Goal: Task Accomplishment & Management: Complete application form

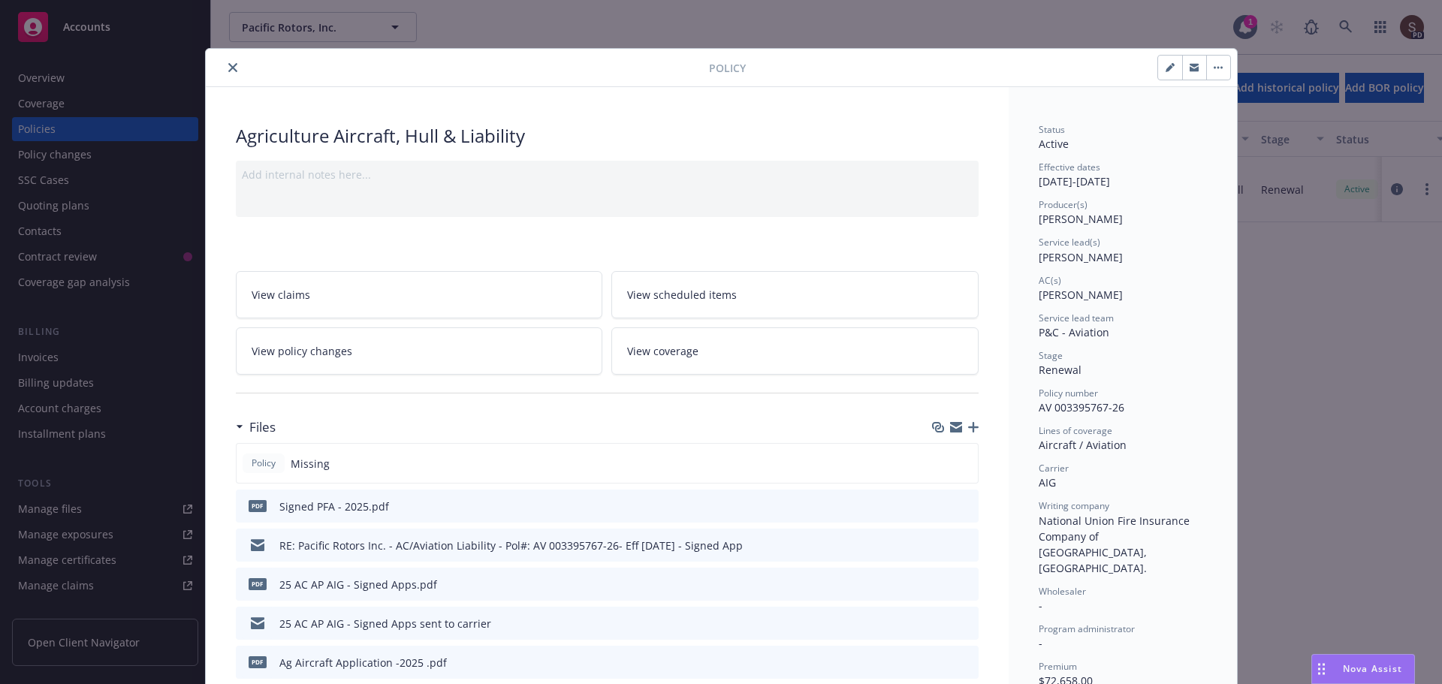
scroll to position [45, 0]
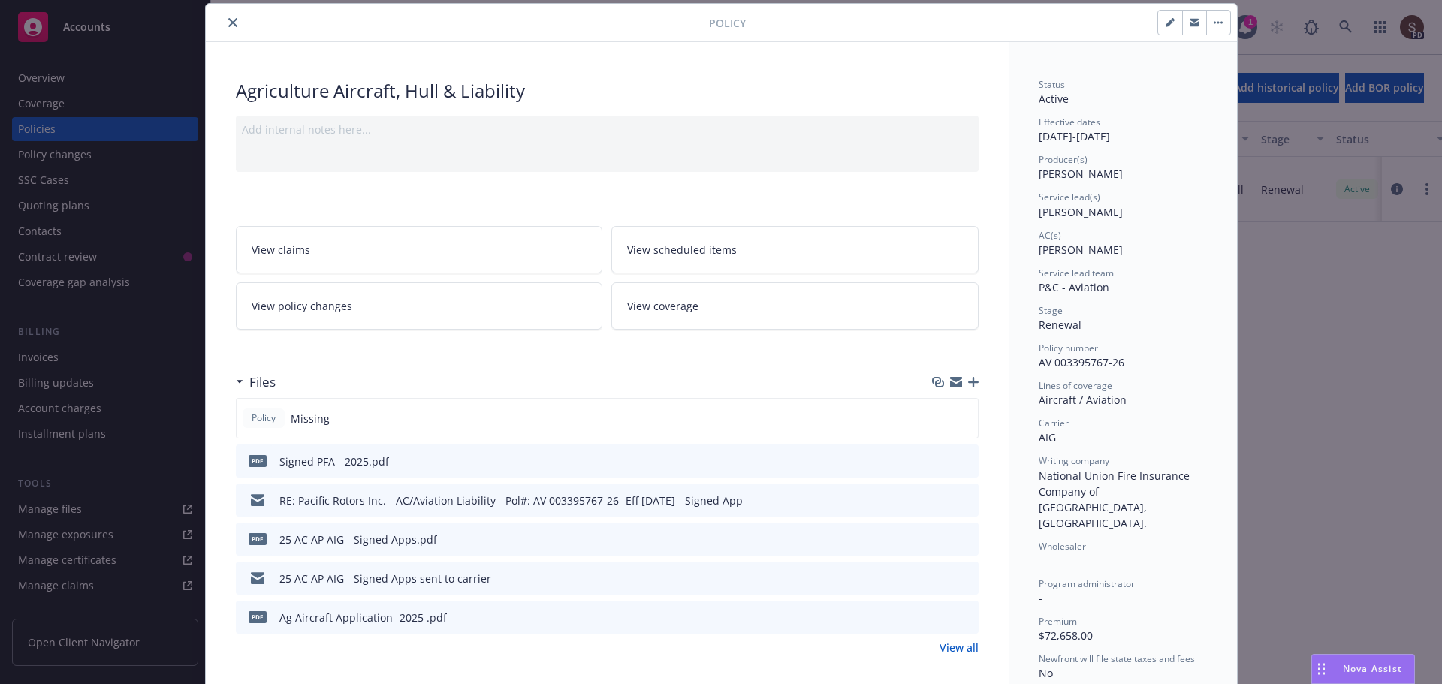
click at [968, 379] on icon "button" at bounding box center [973, 382] width 11 height 11
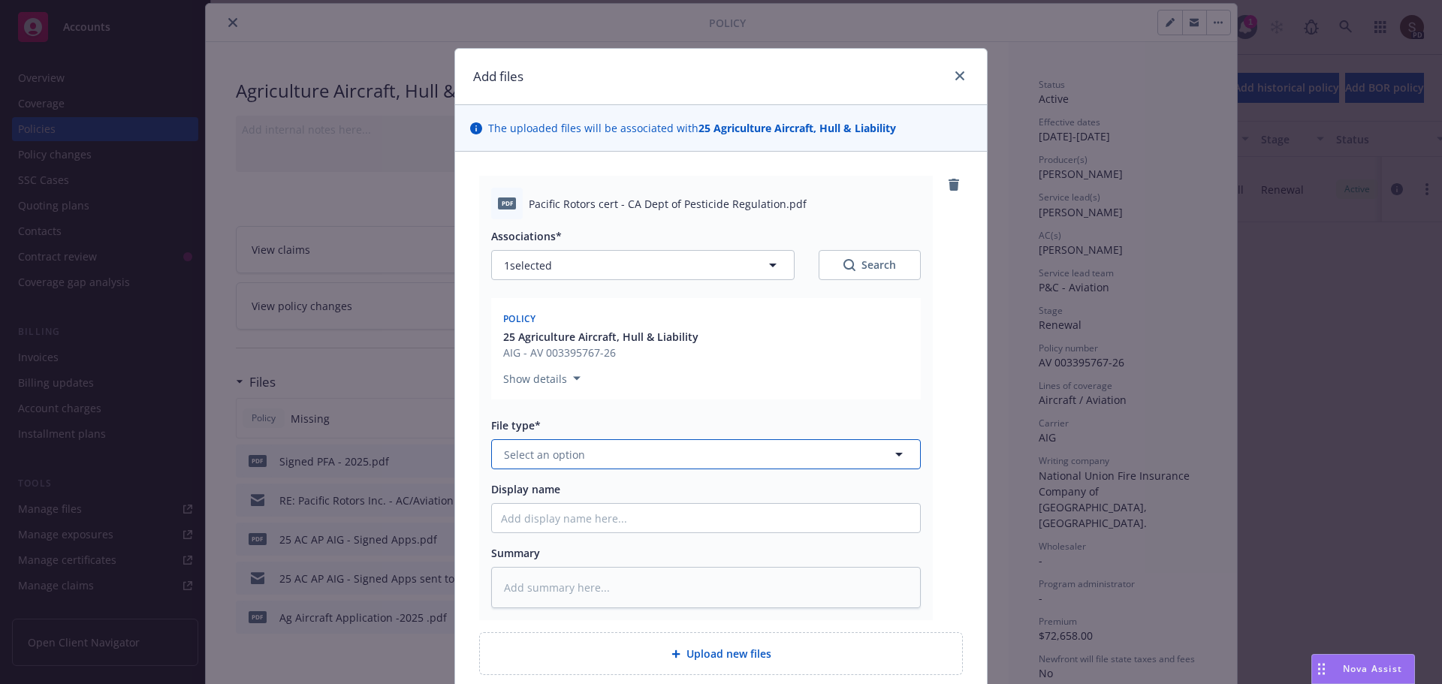
click at [620, 463] on button "Select an option" at bounding box center [706, 454] width 430 height 30
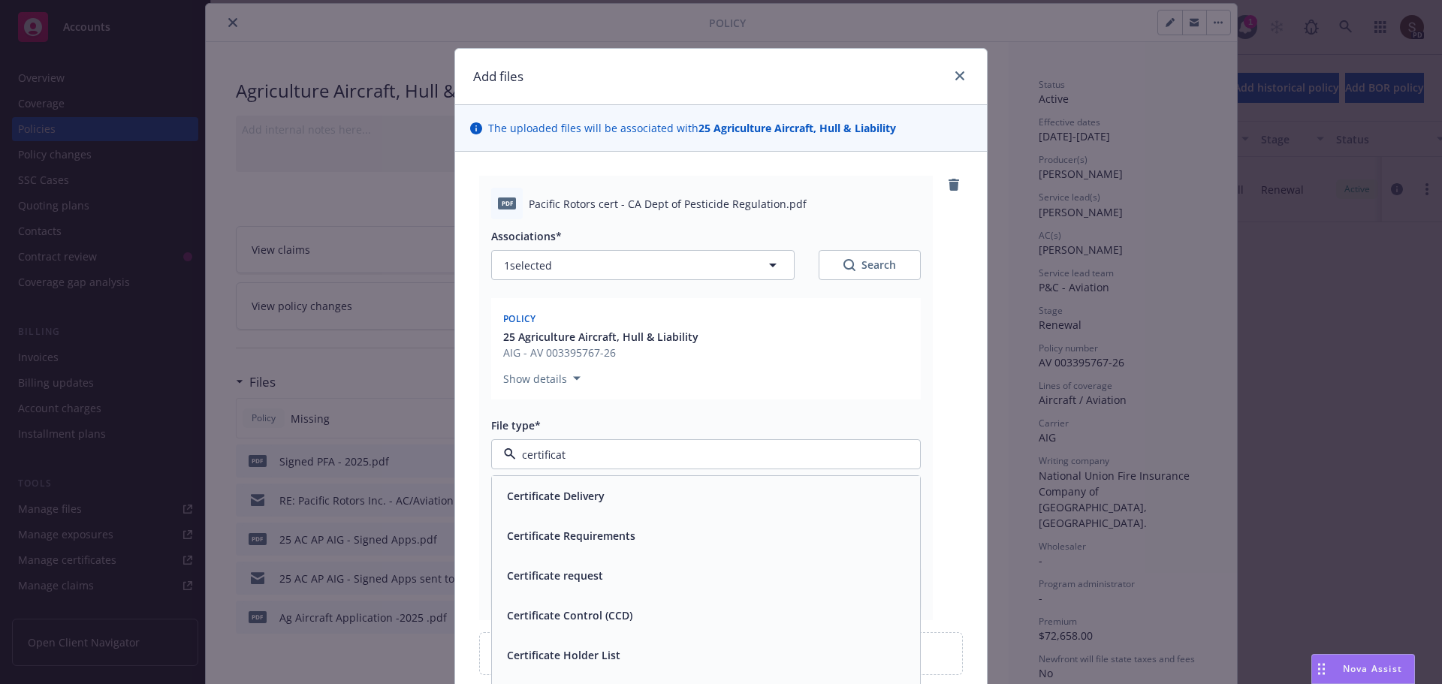
type input "certificate"
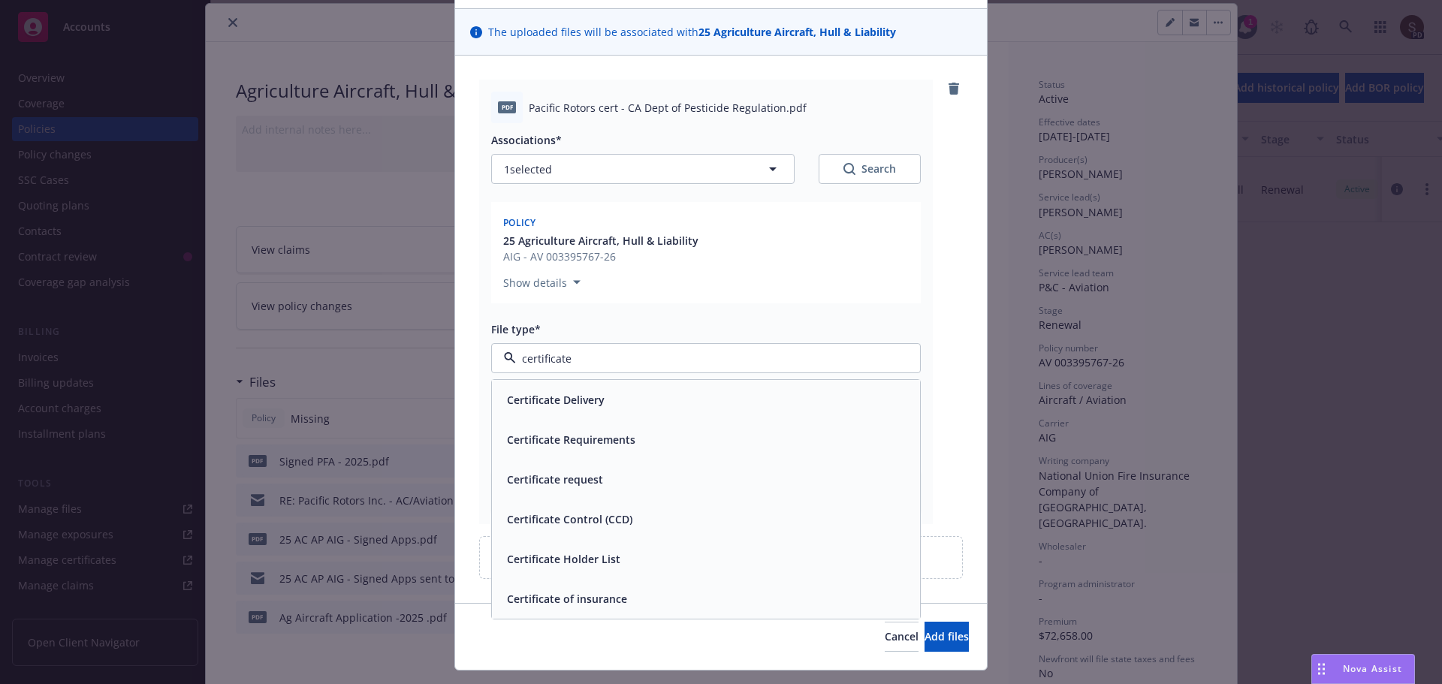
scroll to position [131, 0]
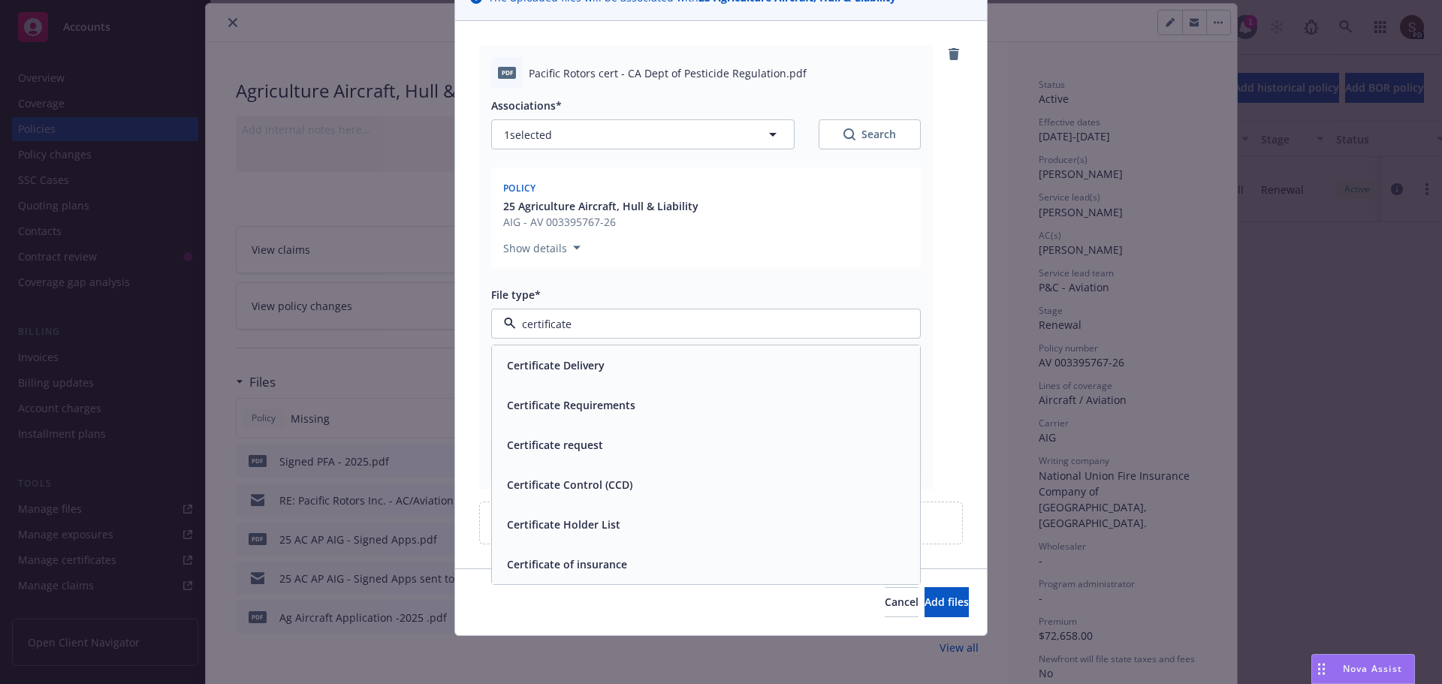
click at [556, 557] on span "Certificate of insurance" at bounding box center [567, 565] width 120 height 16
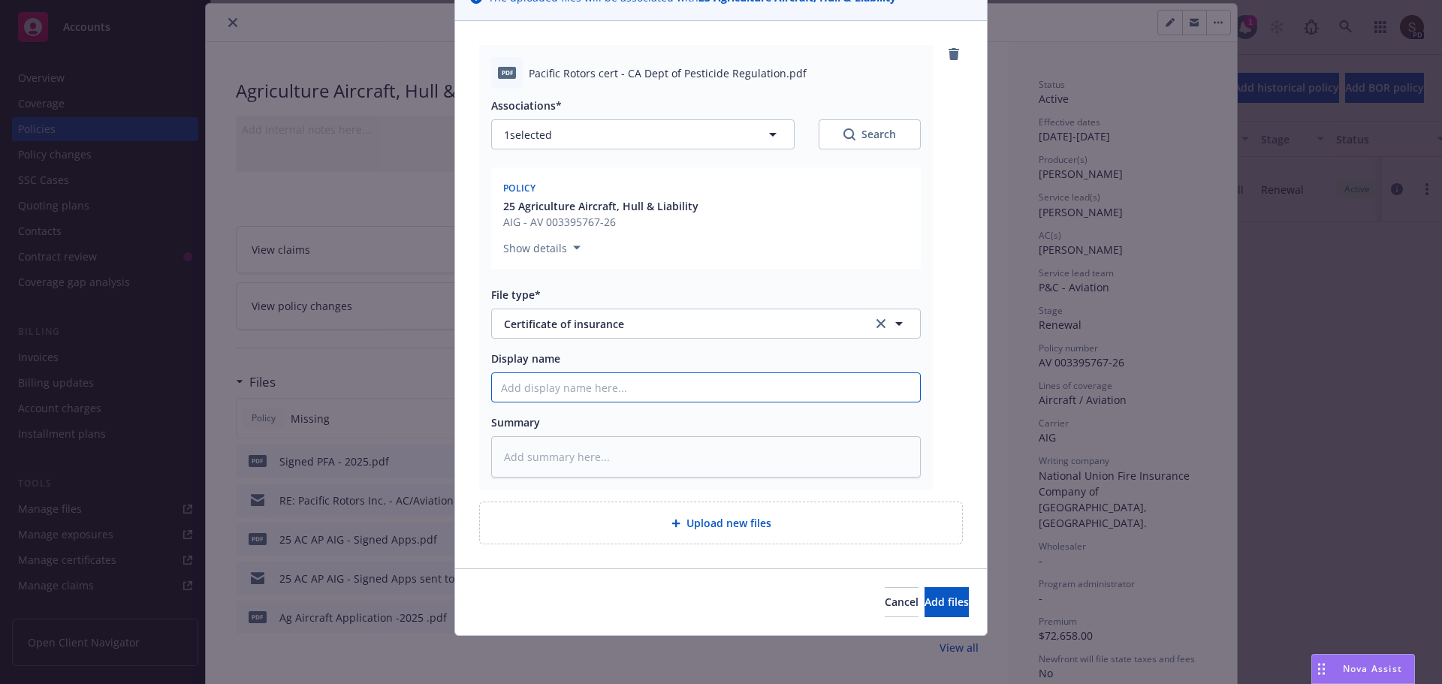
click at [683, 382] on input "Display name" at bounding box center [706, 387] width 428 height 29
type textarea "x"
type input "2"
type textarea "x"
type input "20"
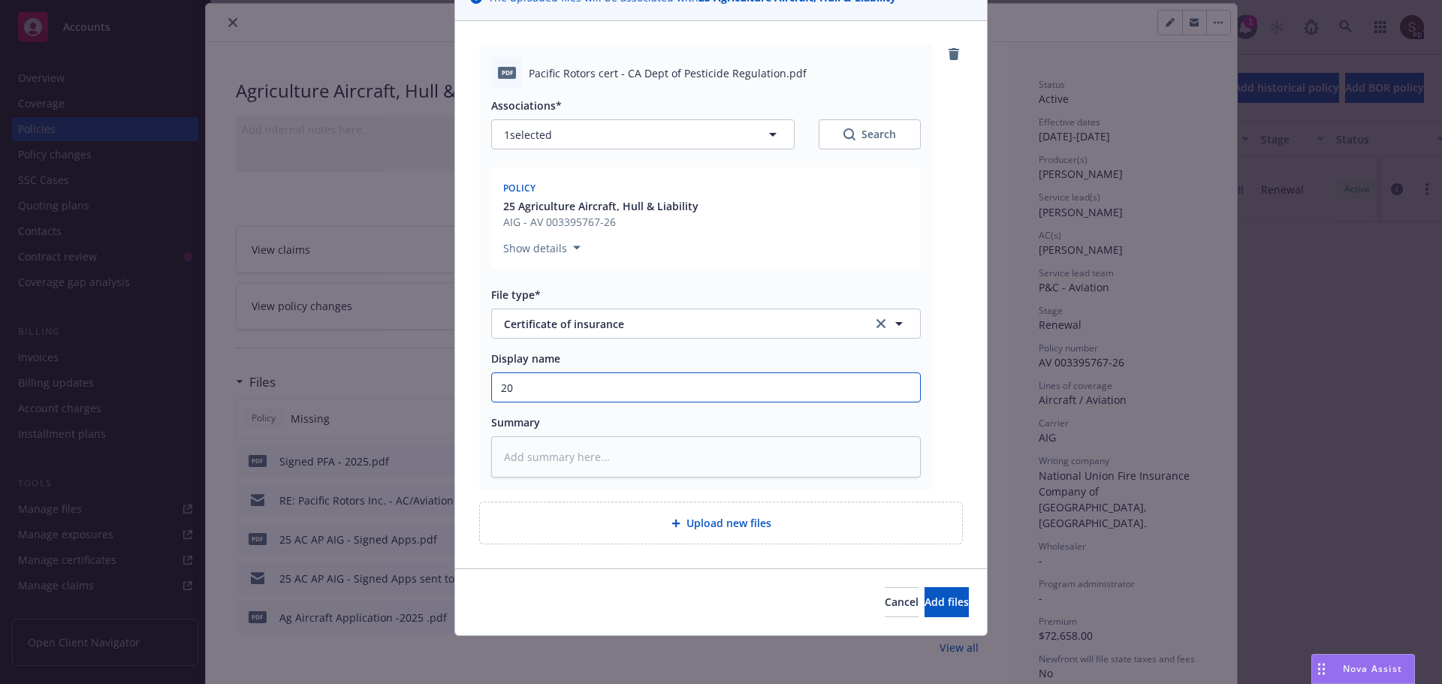
type textarea "x"
type input "202"
type textarea "x"
type input "2025"
type textarea "x"
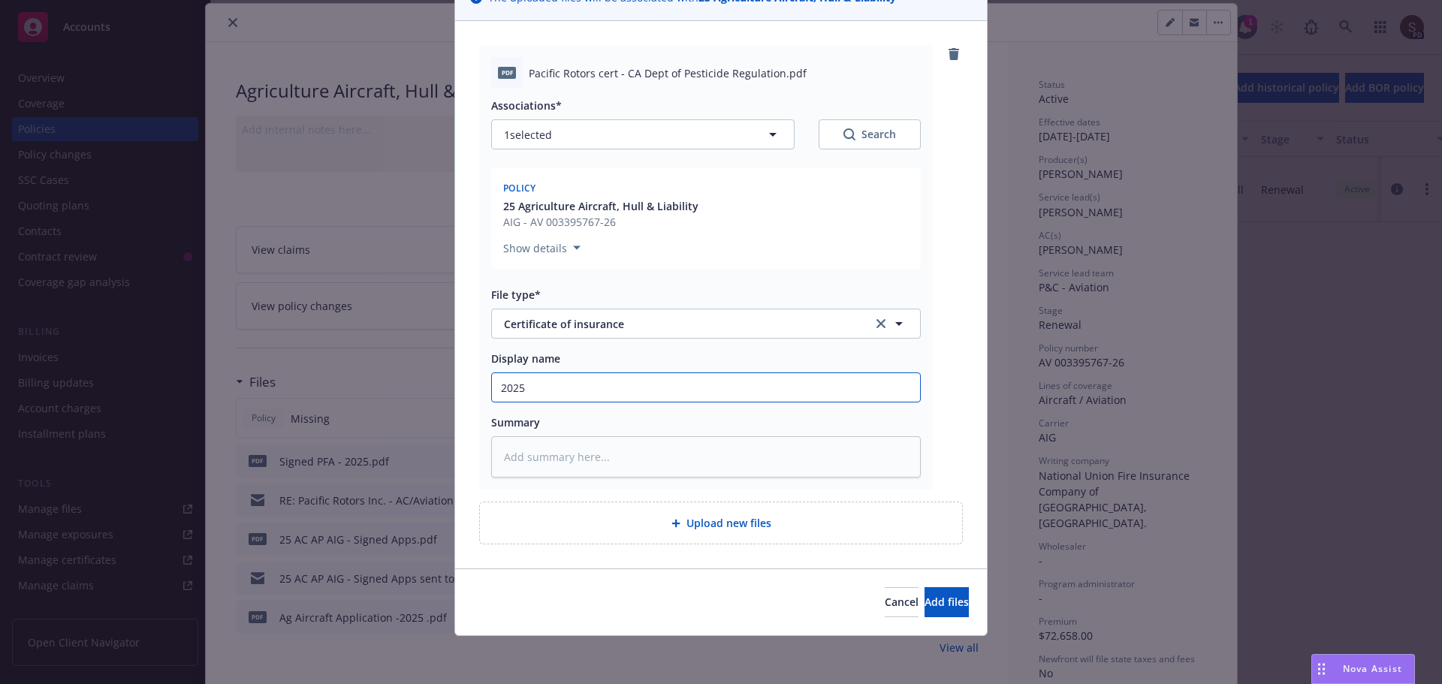
type input "2025"
type textarea "x"
type input "2025 A"
type textarea "x"
type input "2025 Ag"
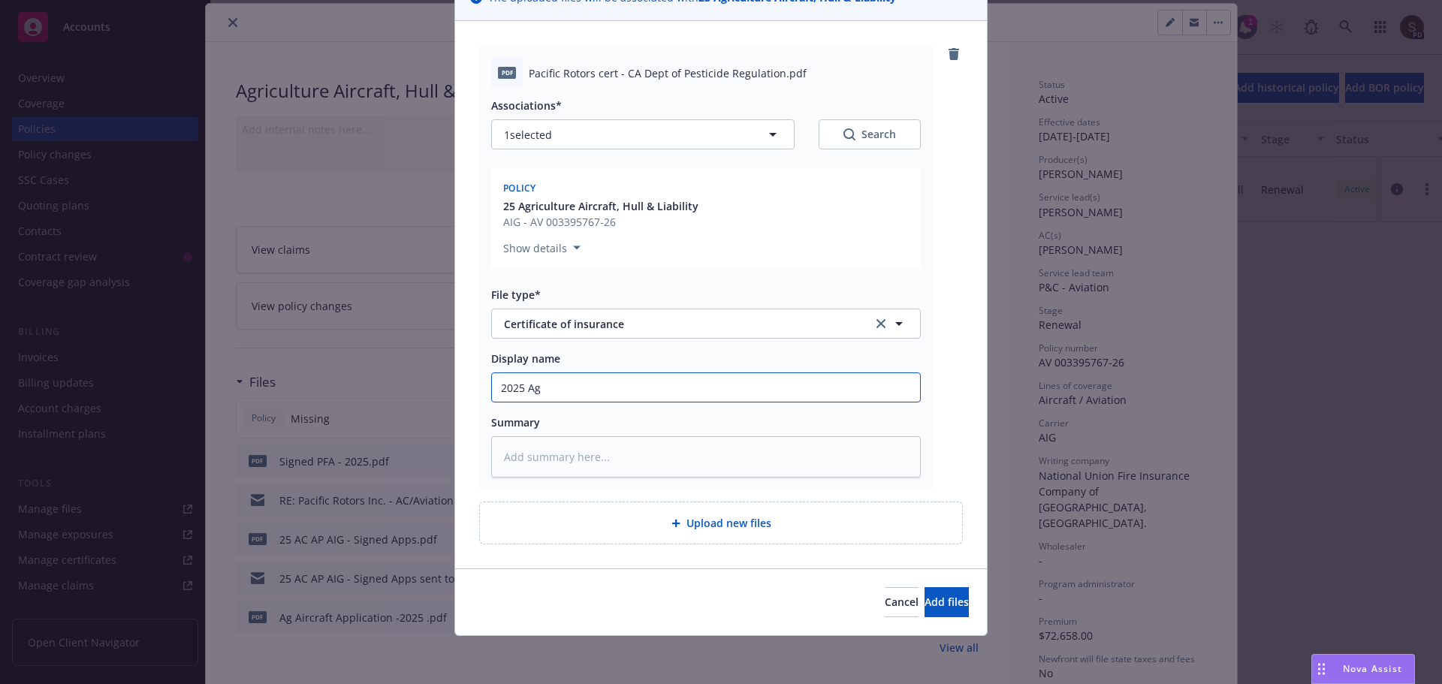
type textarea "x"
type input "2025 Ag"
type textarea "x"
type input "2025 Ag A"
type textarea "x"
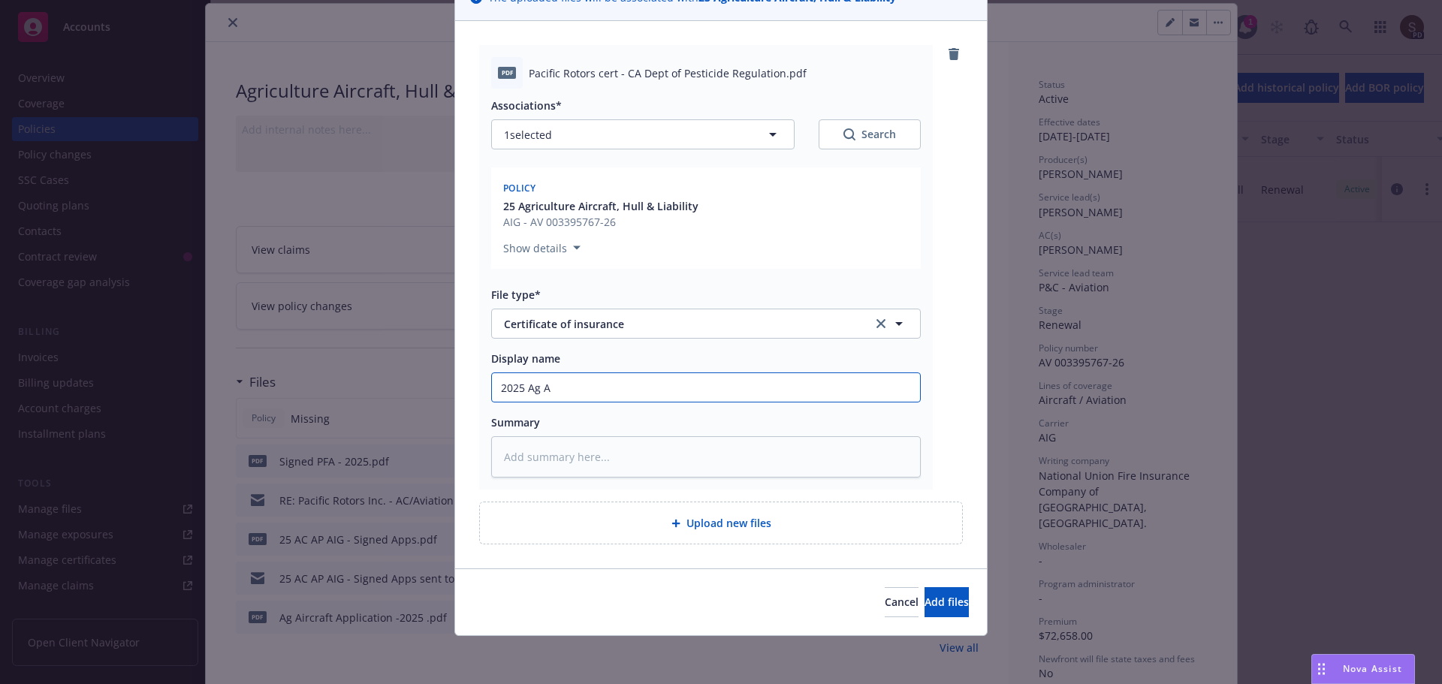
type input "2025 Ag Av"
type textarea "x"
type input "2025 Ag Avia"
type textarea "x"
type input "2025 Ag Aviat"
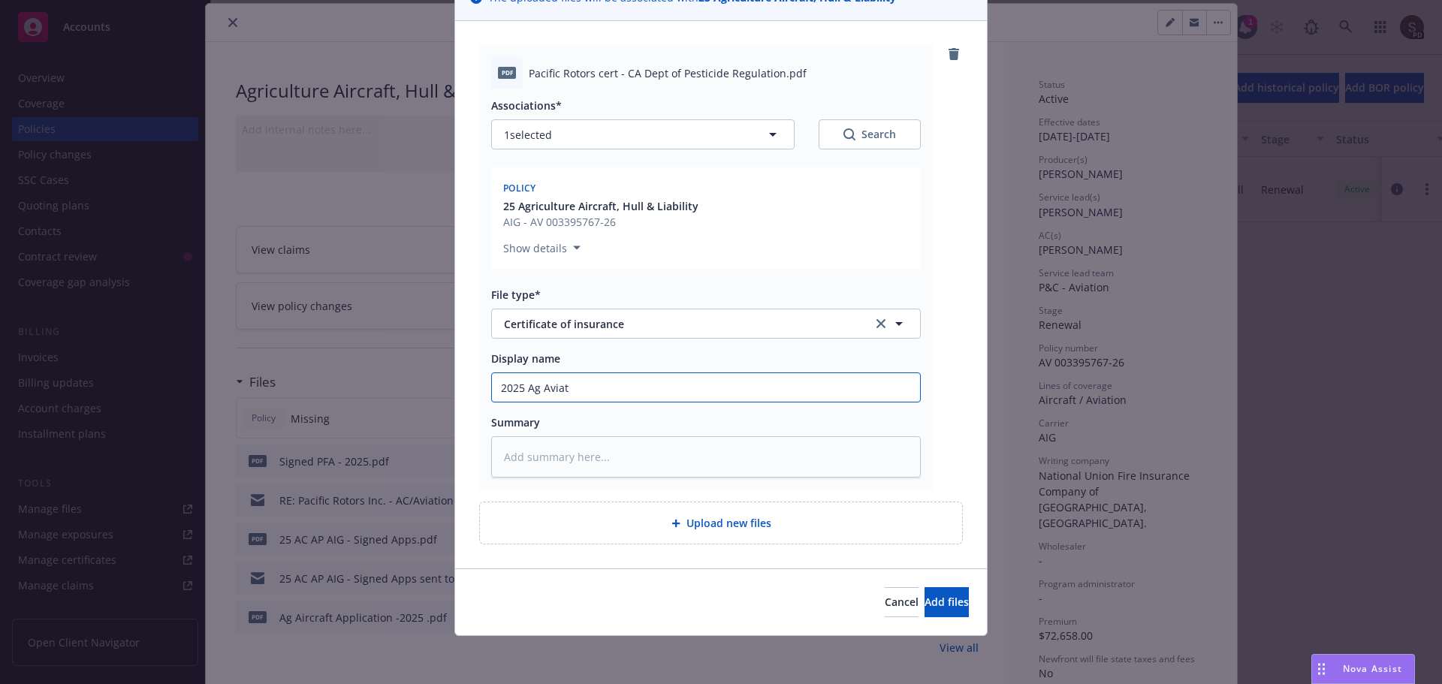
type textarea "x"
type input "2025 Ag Aviatio"
type textarea "x"
type input "2025 Ag Aviation"
type textarea "x"
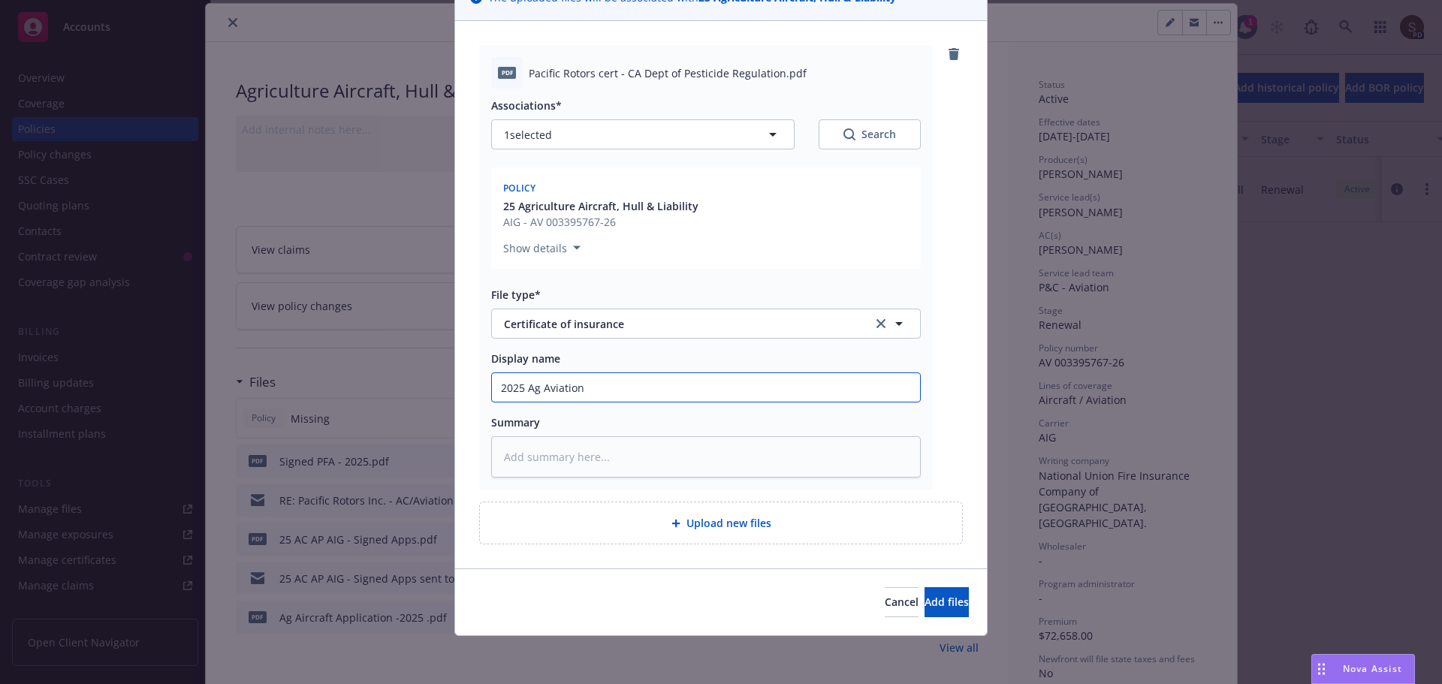
type input "2025 Ag Aviation"
type textarea "x"
type input "2025 Ag Aviation -"
type textarea "x"
type input "2025 Ag Aviation -"
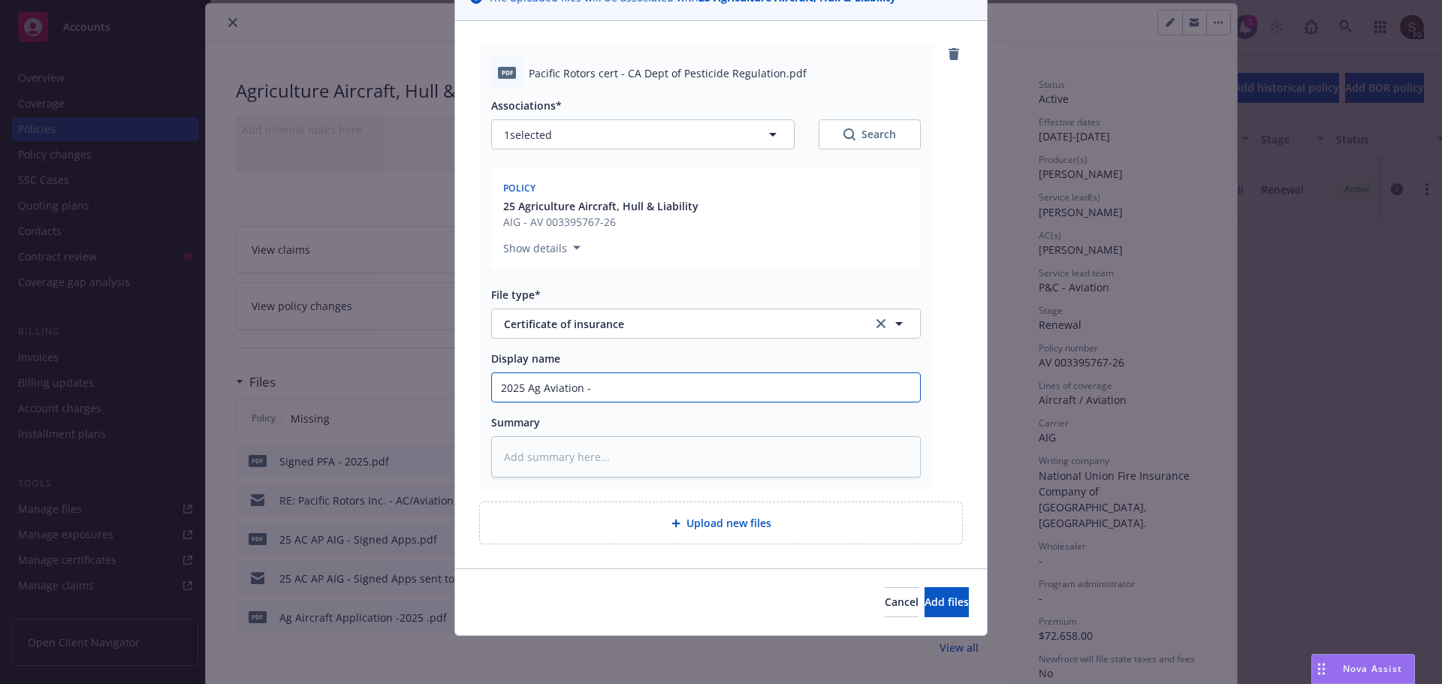
type textarea "x"
type input "2025 Ag Aviation - C"
type textarea "x"
type input "2025 Ag Aviation - Ce"
type textarea "x"
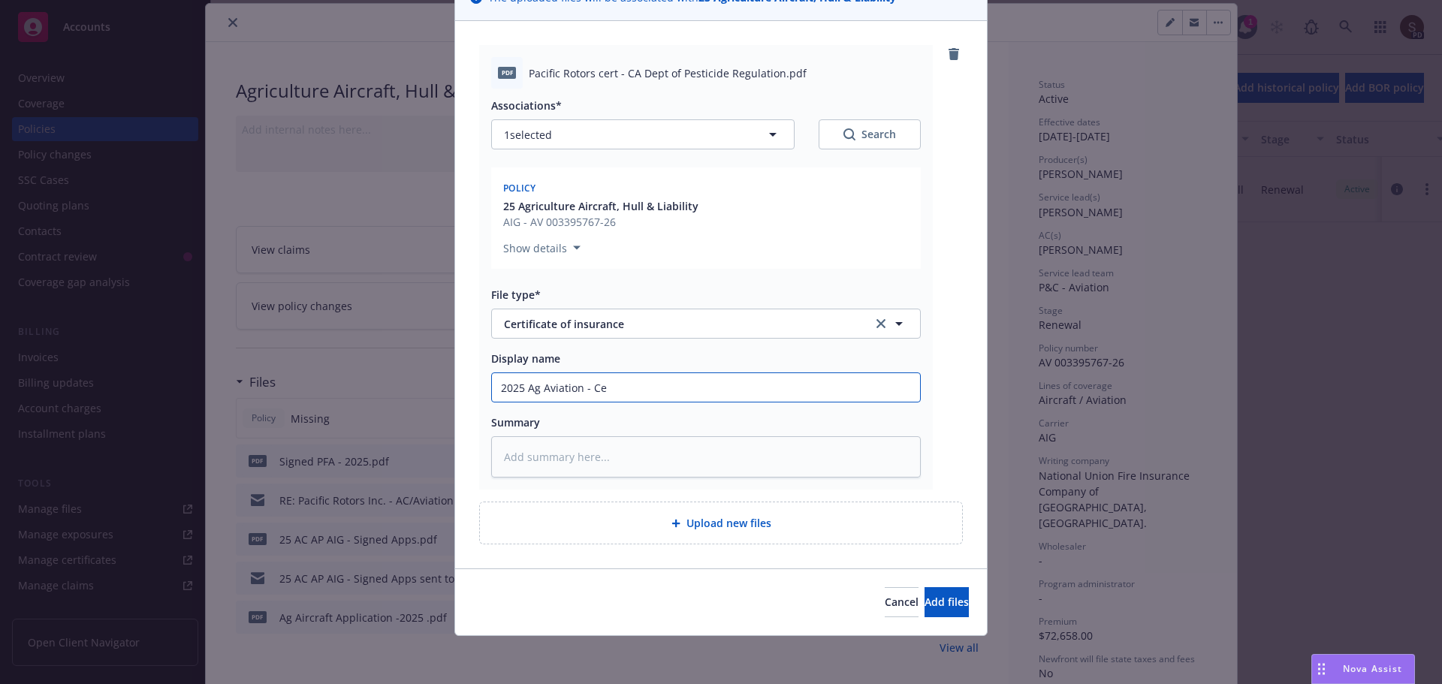
type input "2025 Ag Aviation - Cer"
type textarea "x"
type input "2025 Ag Aviation - Cert"
type textarea "x"
type input "2025 Ag Aviation - Cert"
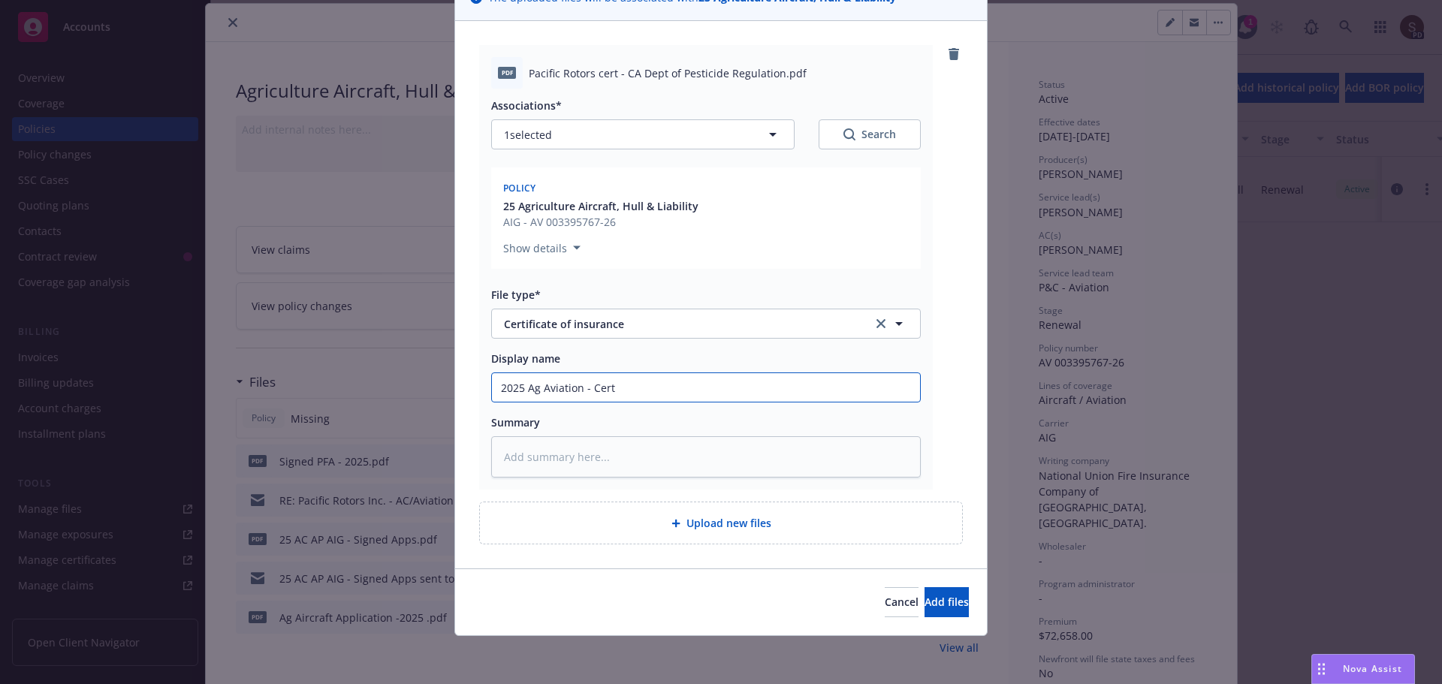
type textarea "x"
type input "2025 Ag Aviation - Cert C"
type textarea "x"
type input "2025 Ag Aviation - Cert CA"
type textarea "x"
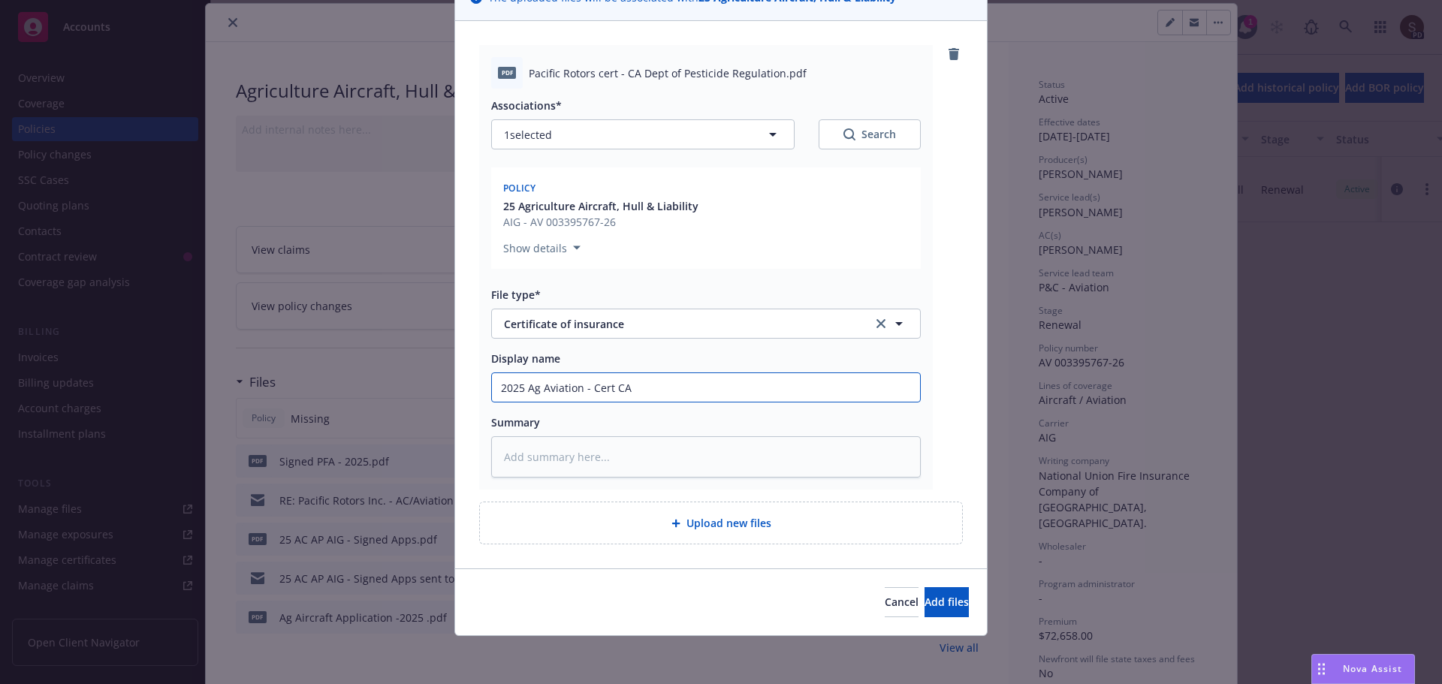
type input "2025 Ag Aviation - Cert CA"
type textarea "x"
type input "2025 Ag Aviation - Cert CA D"
type textarea "x"
type input "2025 Ag Aviation - Cert CA De"
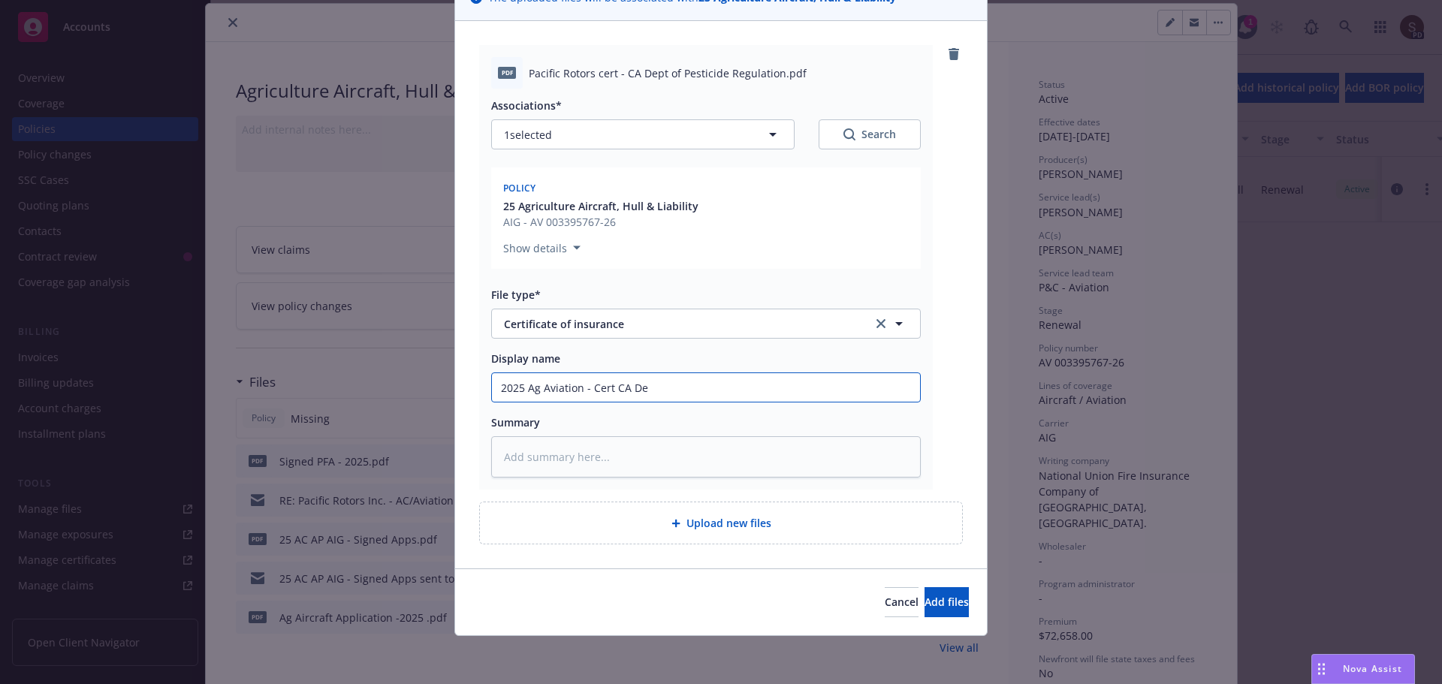
type textarea "x"
type input "2025 Ag Aviation - Cert CA Dep"
type textarea "x"
type input "2025 Ag Aviation - Cert CA Dept"
type textarea "x"
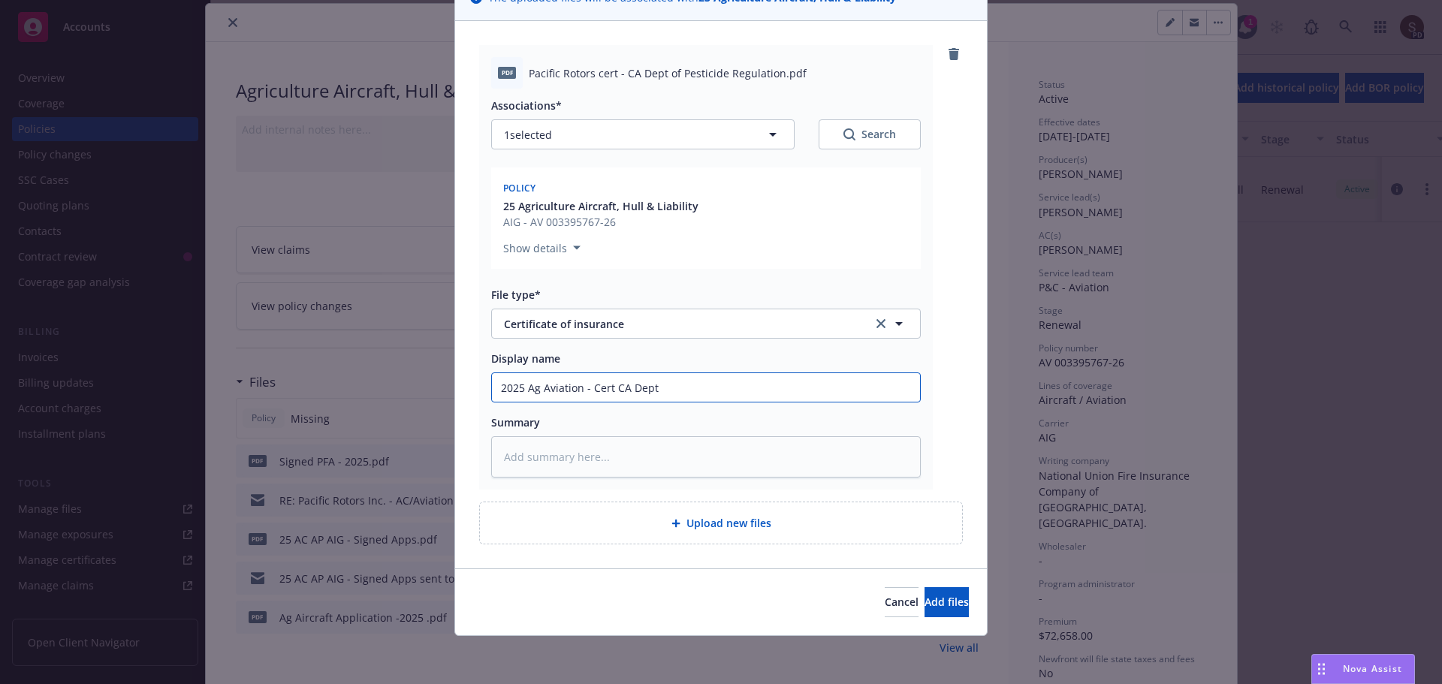
type input "2025 Ag Aviation - Cert CA Dept"
type textarea "x"
type input "2025 Ag Aviation - Cert CA Dept o"
type textarea "x"
type input "2025 Ag Aviation - Cert CA Dept of"
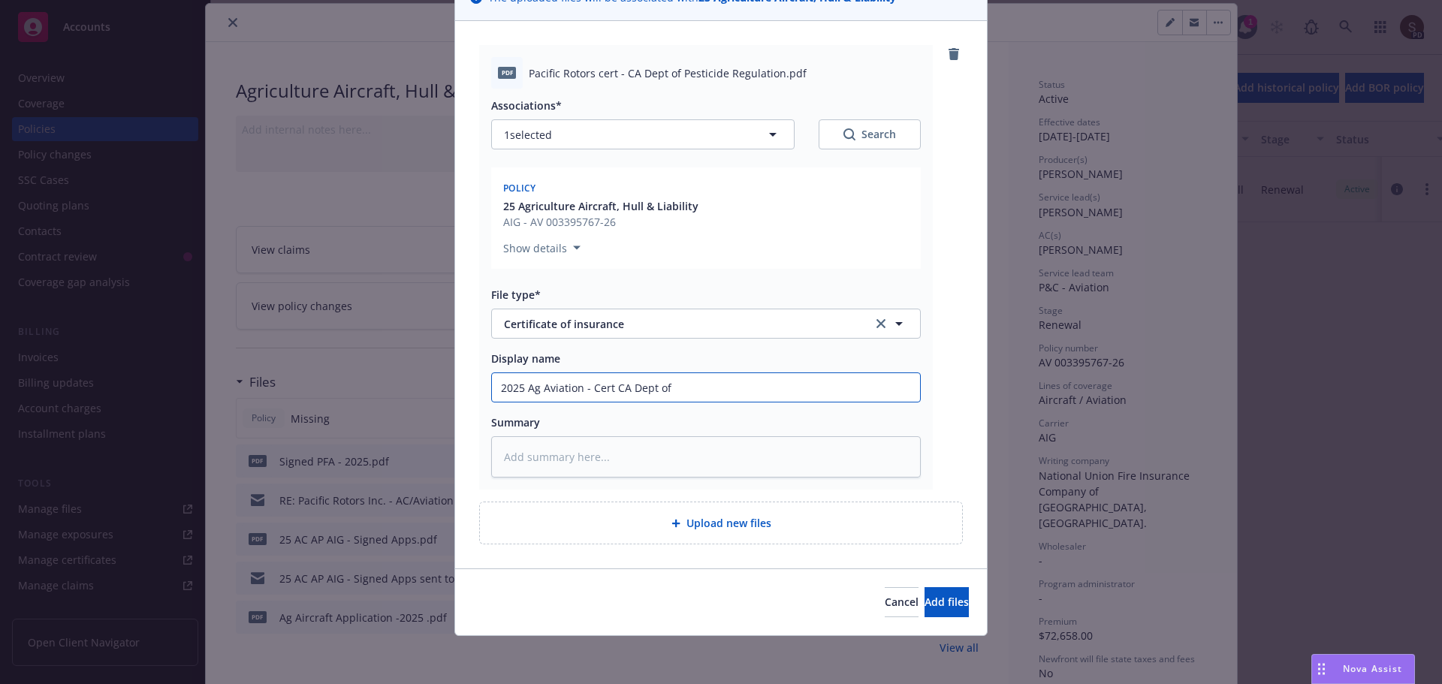
type textarea "x"
type input "2025 Ag Aviation - Cert CA Dept of"
type textarea "x"
type input "2025 Ag Aviation - Cert CA Dept of Pe"
type textarea "x"
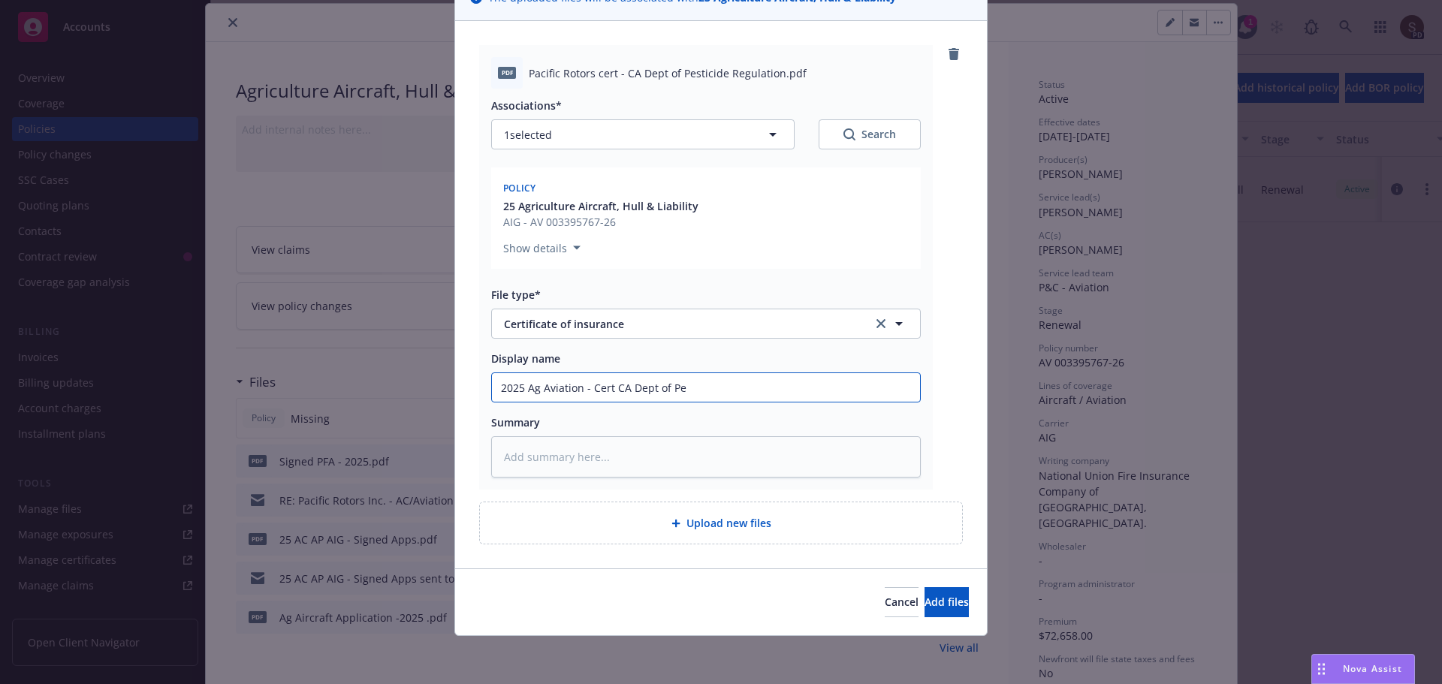
type input "2025 Ag Aviation - Cert CA Dept of Pes"
type textarea "x"
type input "2025 Ag Aviation - Cert CA Dept of Pest"
type textarea "x"
type input "2025 Ag Aviation - Cert CA Dept of Pesti"
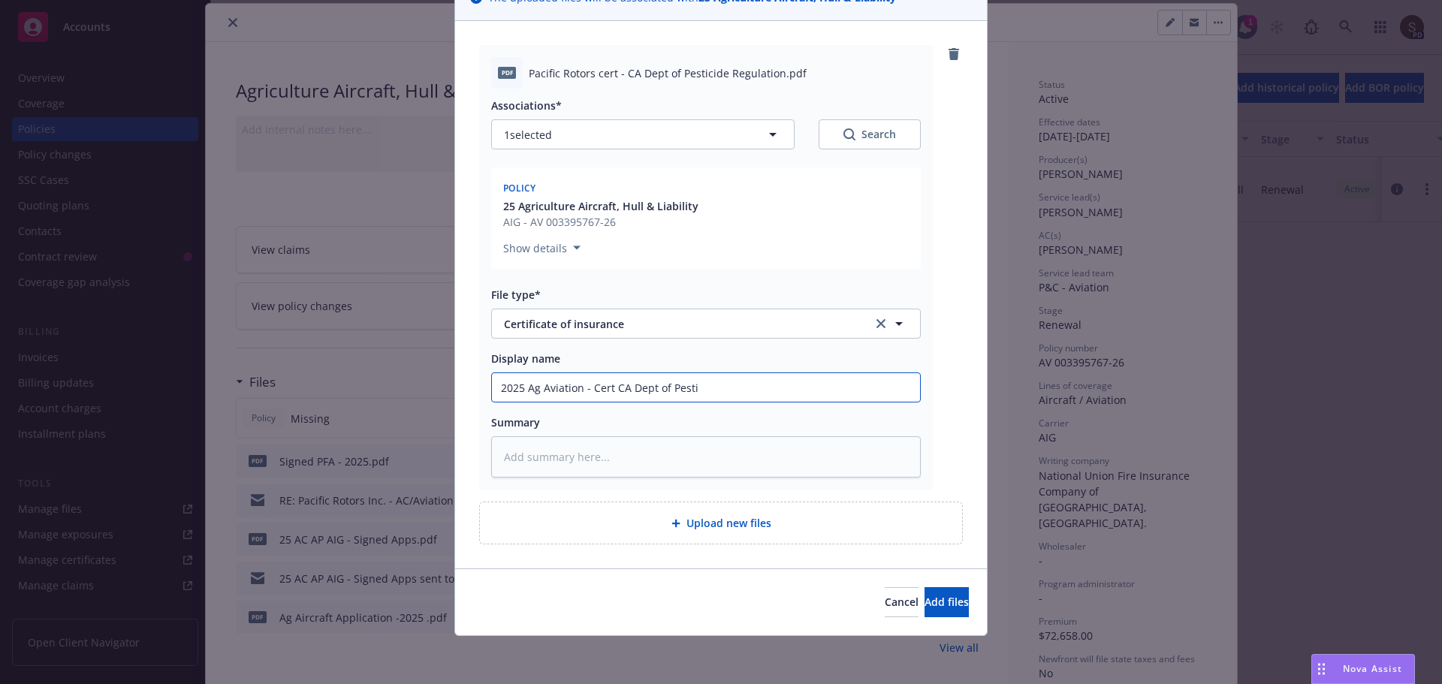
type textarea "x"
type input "2025 Ag Aviation - Cert CA Dept of Pestic"
type textarea "x"
type input "2025 Ag Aviation - Cert CA Dept of Pesticid"
type textarea "x"
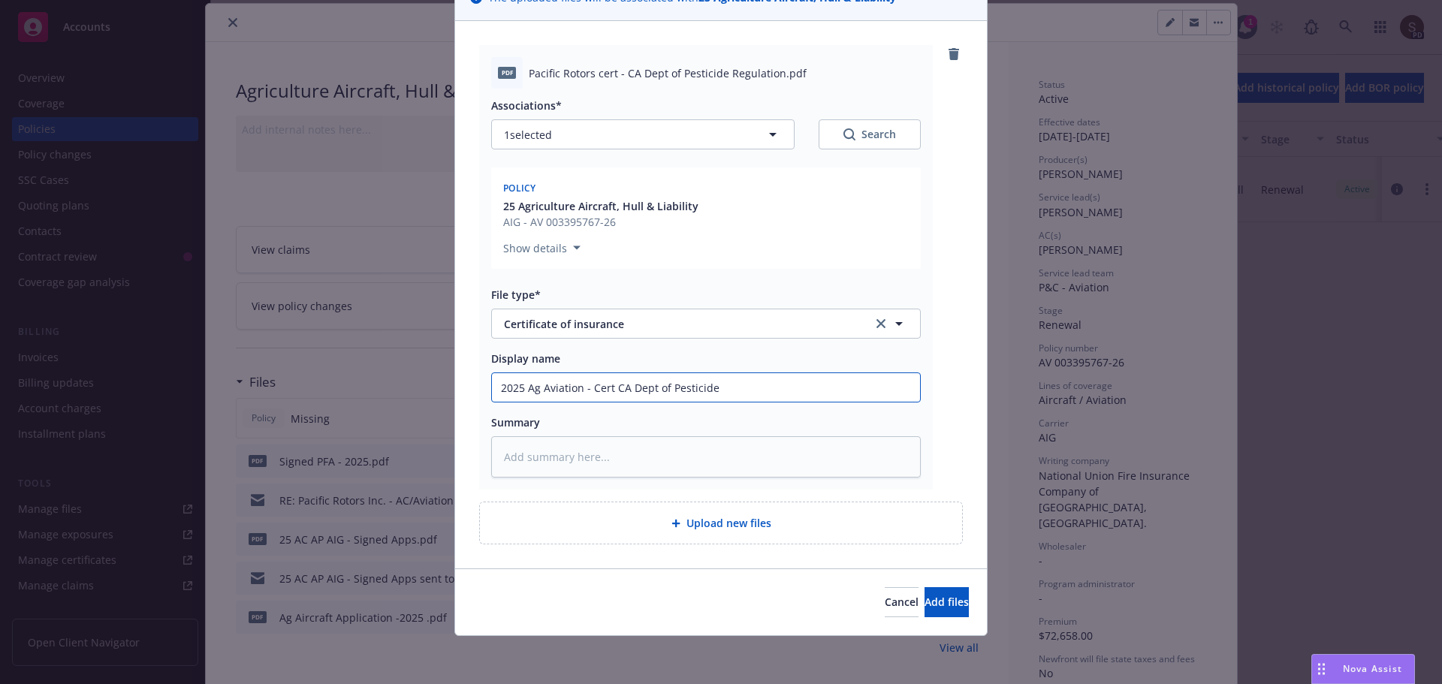
type input "2025 Ag Aviation - Cert CA Dept of Pesticide"
type textarea "x"
type input "2025 Ag Aviation - Cert CA Dept of Pesticide R"
type textarea "x"
type input "2025 Ag Aviation - Cert CA Dept of Pesticide Re"
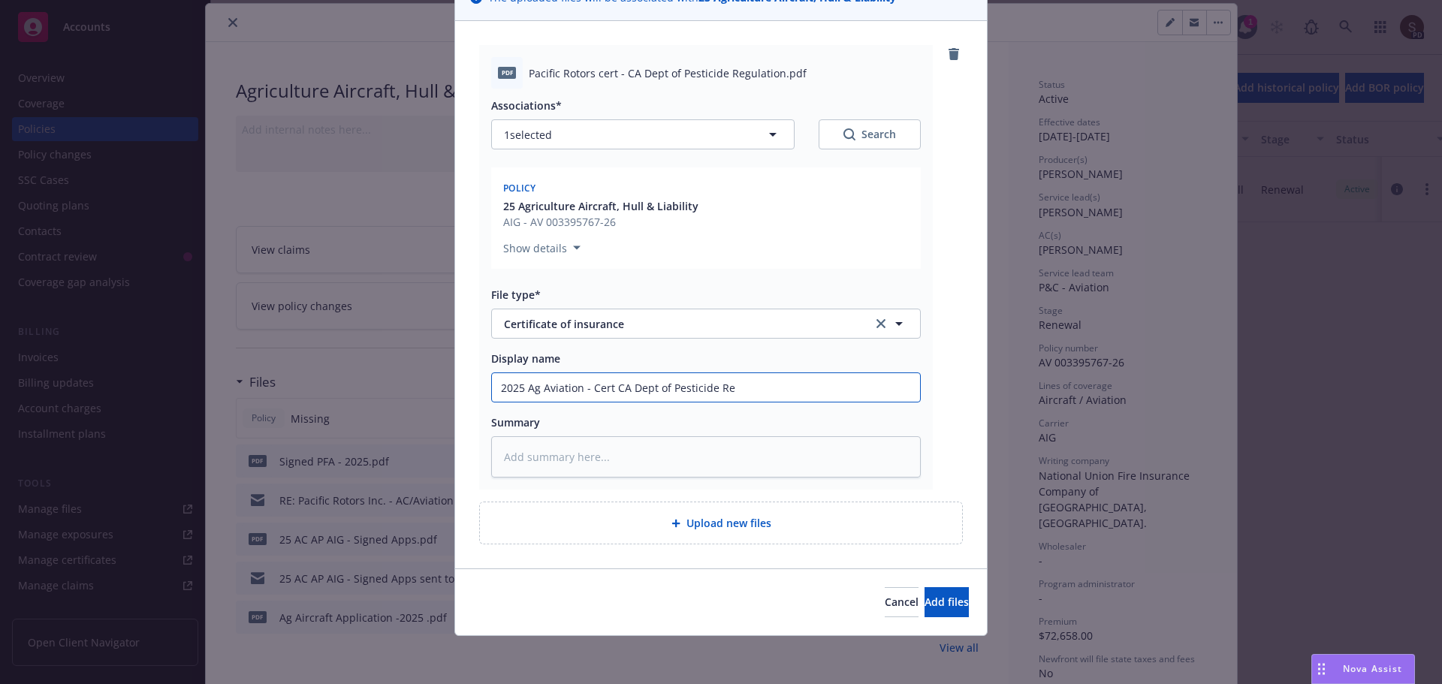
type textarea "x"
type input "2025 Ag Aviation - Cert CA Dept of Pesticide Reg"
type textarea "x"
type input "2025 Ag Aviation - Cert CA Dept of Pesticide Regu"
type textarea "x"
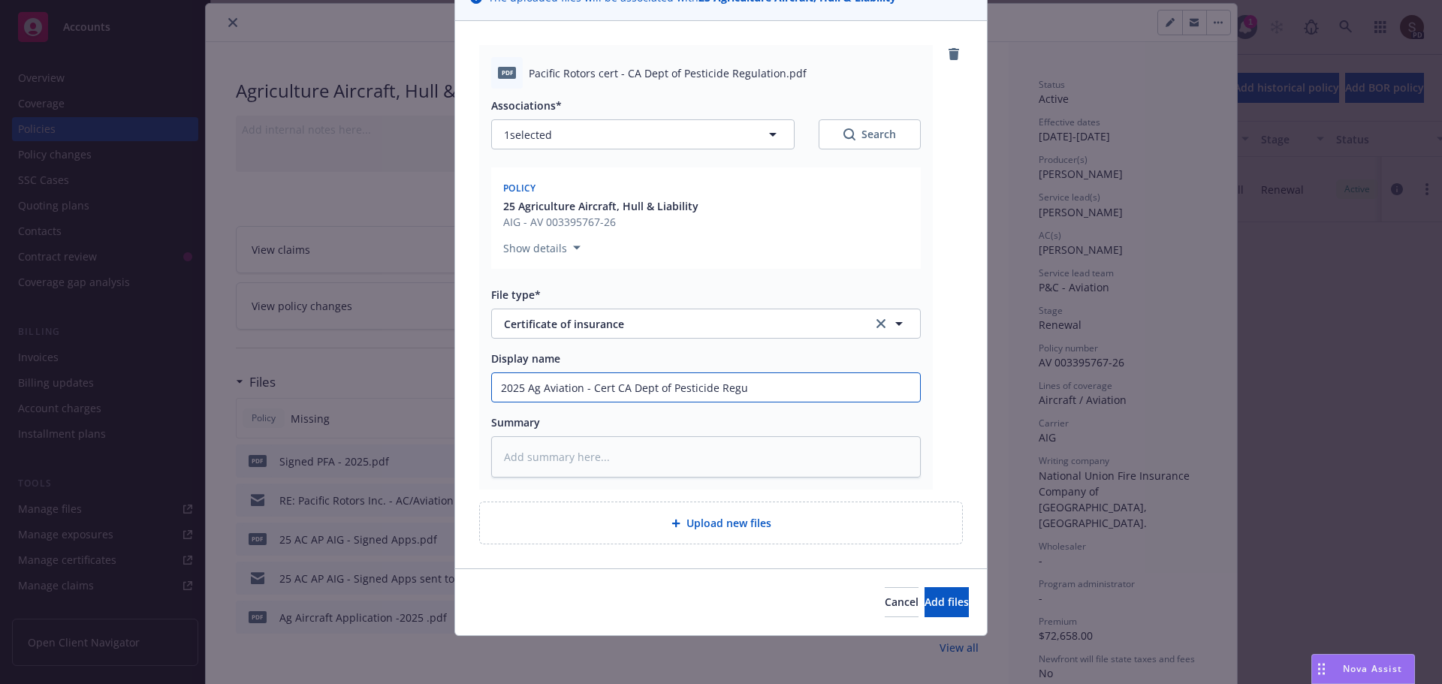
type input "2025 Ag Aviation - Cert CA Dept of Pesticide Regul"
type textarea "x"
type input "2025 Ag Aviation - Cert CA Dept of Pesticide Regula"
type textarea "x"
type input "2025 Ag Aviation - Cert CA Dept of Pesticide Regulat"
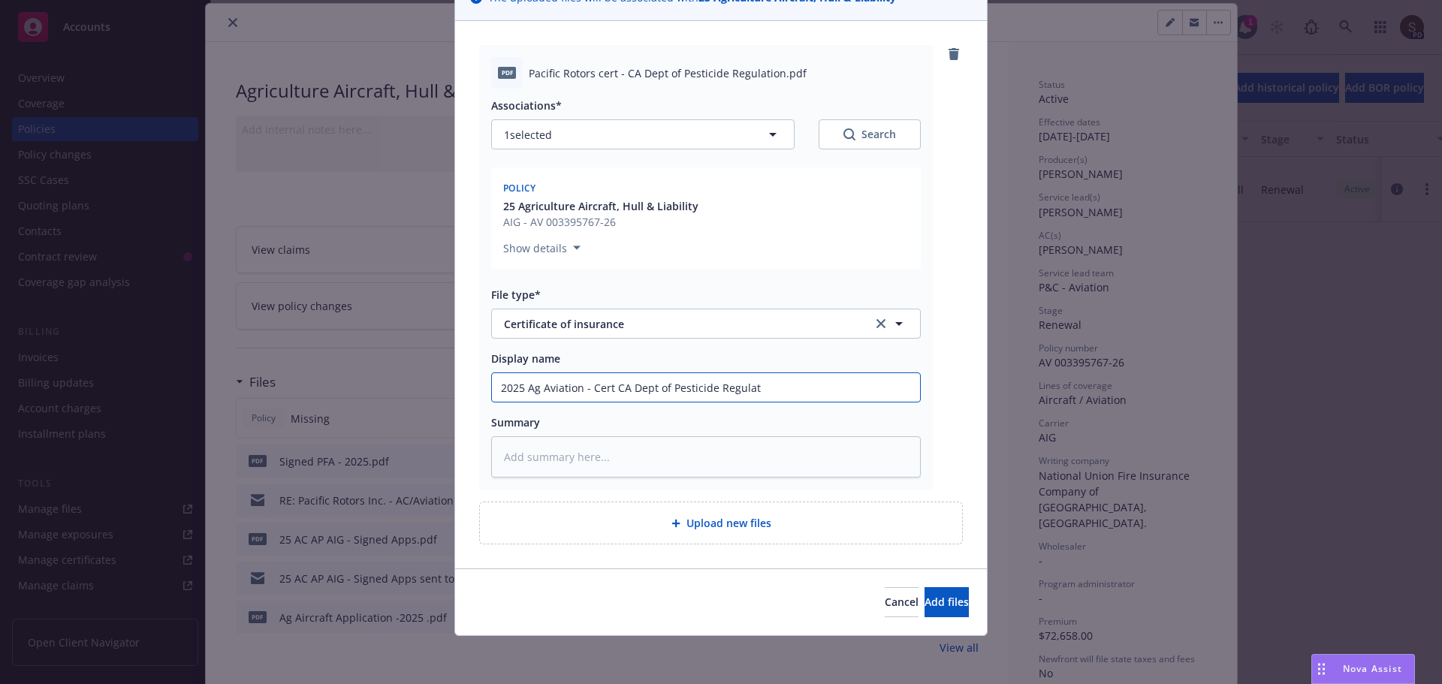
type textarea "x"
type input "2025 Ag Aviation - Cert CA Dept of Pesticide Regulati"
type textarea "x"
type input "2025 Ag Aviation - Cert CA Dept of Pesticide Regulatio"
type textarea "x"
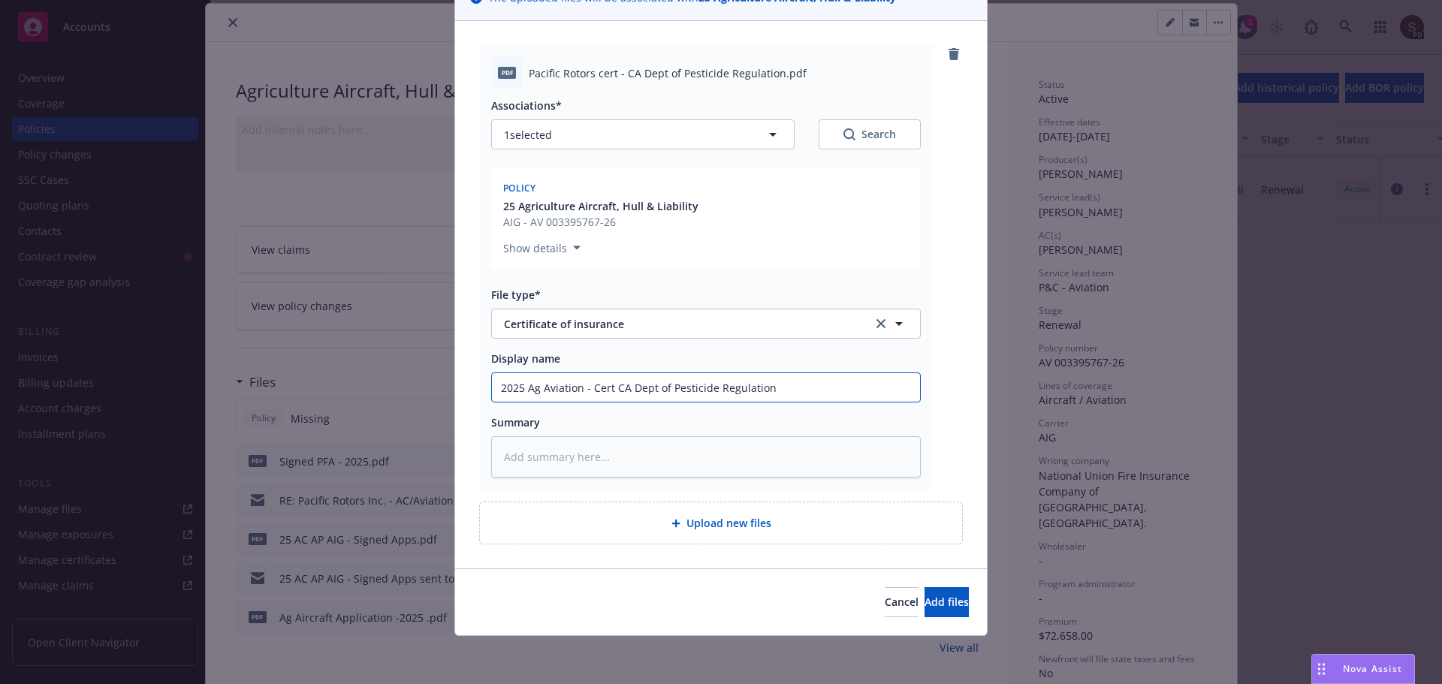
drag, startPoint x: 590, startPoint y: 390, endPoint x: 607, endPoint y: 390, distance: 17.3
click at [607, 390] on input "2025 Ag Aviation - Cert CA Dept of Pesticide Regulation" at bounding box center [706, 387] width 428 height 29
drag, startPoint x: 583, startPoint y: 389, endPoint x: 826, endPoint y: 376, distance: 243.0
click at [826, 376] on input "2025 Ag Aviation - Cert CA Dept of Pesticide Regulation" at bounding box center [706, 387] width 428 height 29
type input "2025 Ag Aviation - Cert CA Dept of Pesticide Regulation"
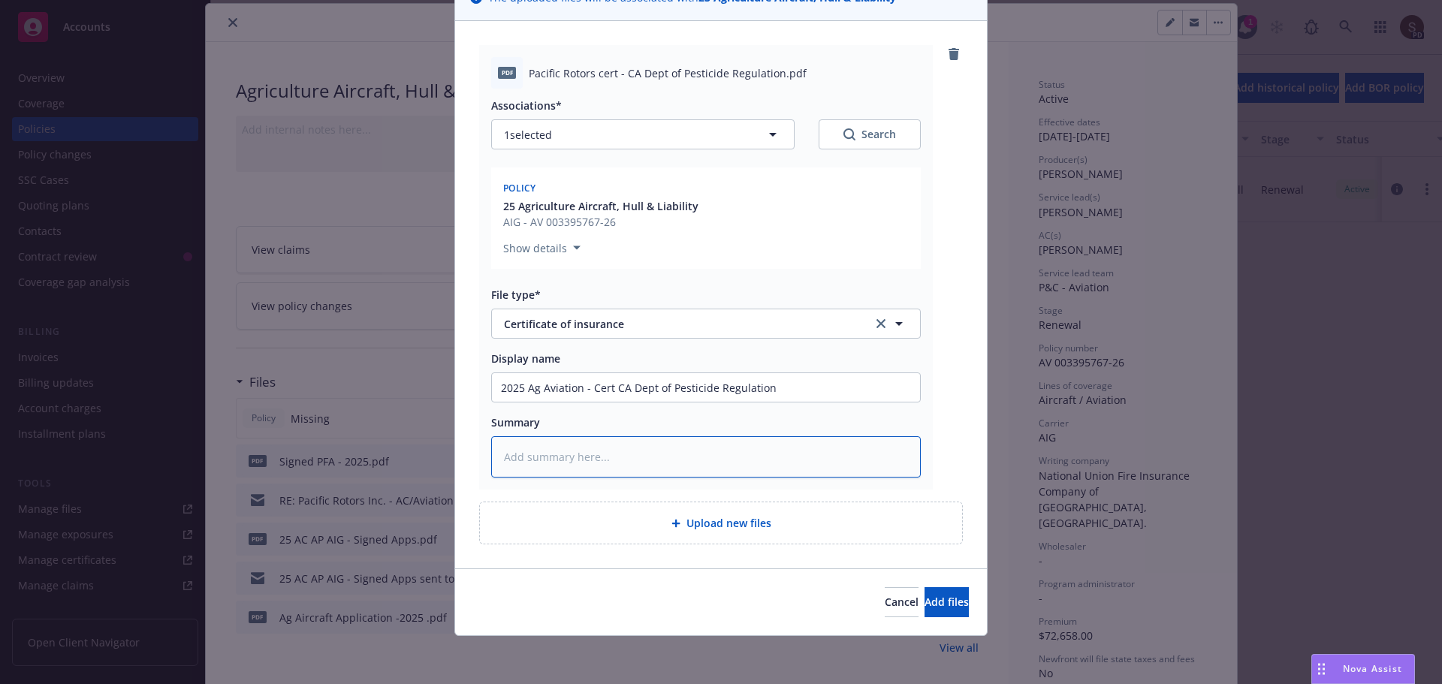
click at [508, 466] on textarea at bounding box center [706, 456] width 430 height 41
type textarea "x"
type textarea "2"
type textarea "x"
type textarea "25"
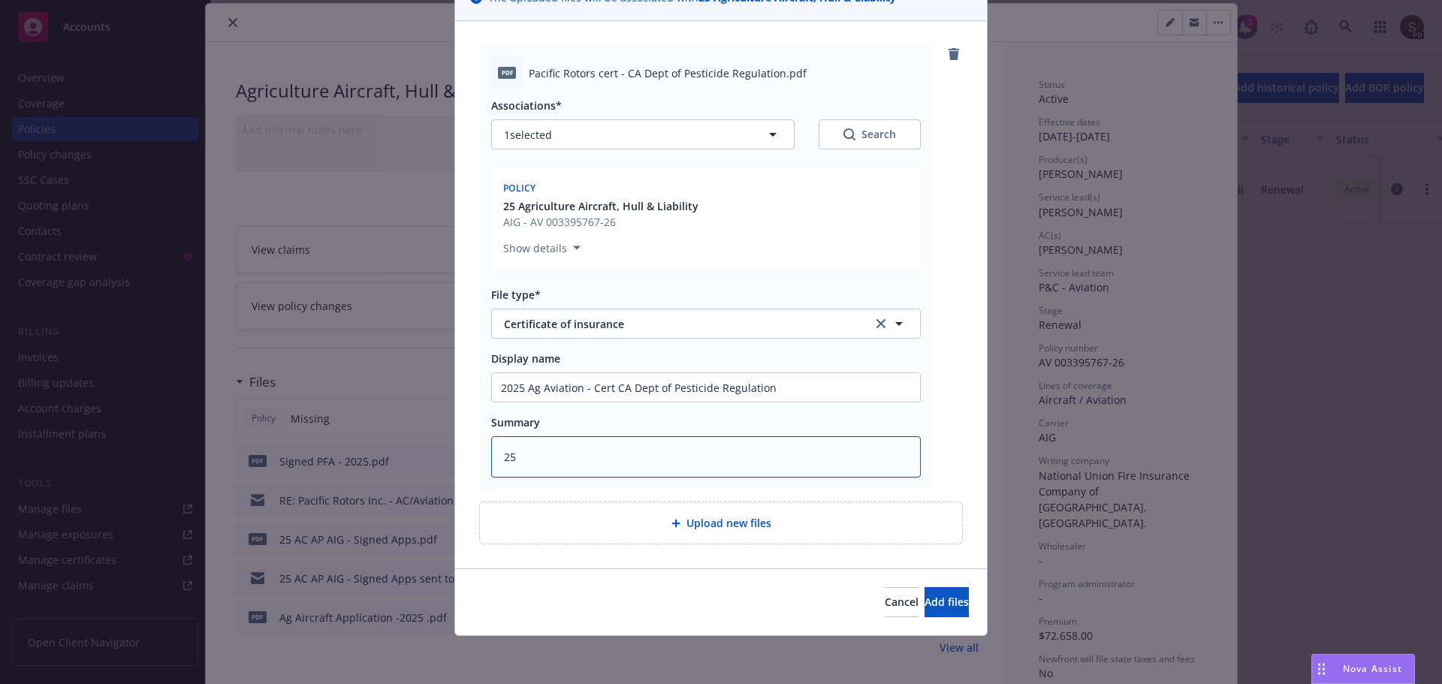
type textarea "x"
type textarea "25"
type textarea "x"
type textarea "25 A"
type textarea "x"
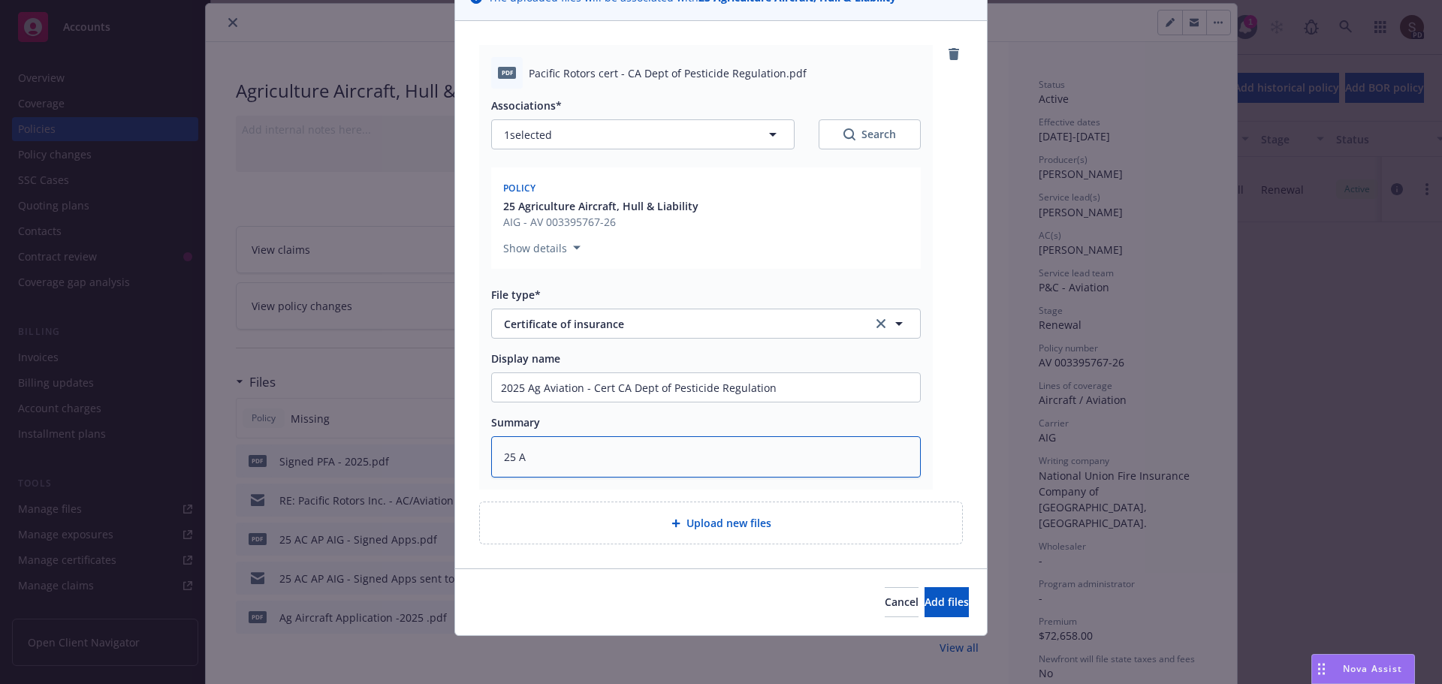
type textarea "25 Ag"
type textarea "x"
type textarea "25 Ag"
type textarea "x"
type textarea "25 Ag A"
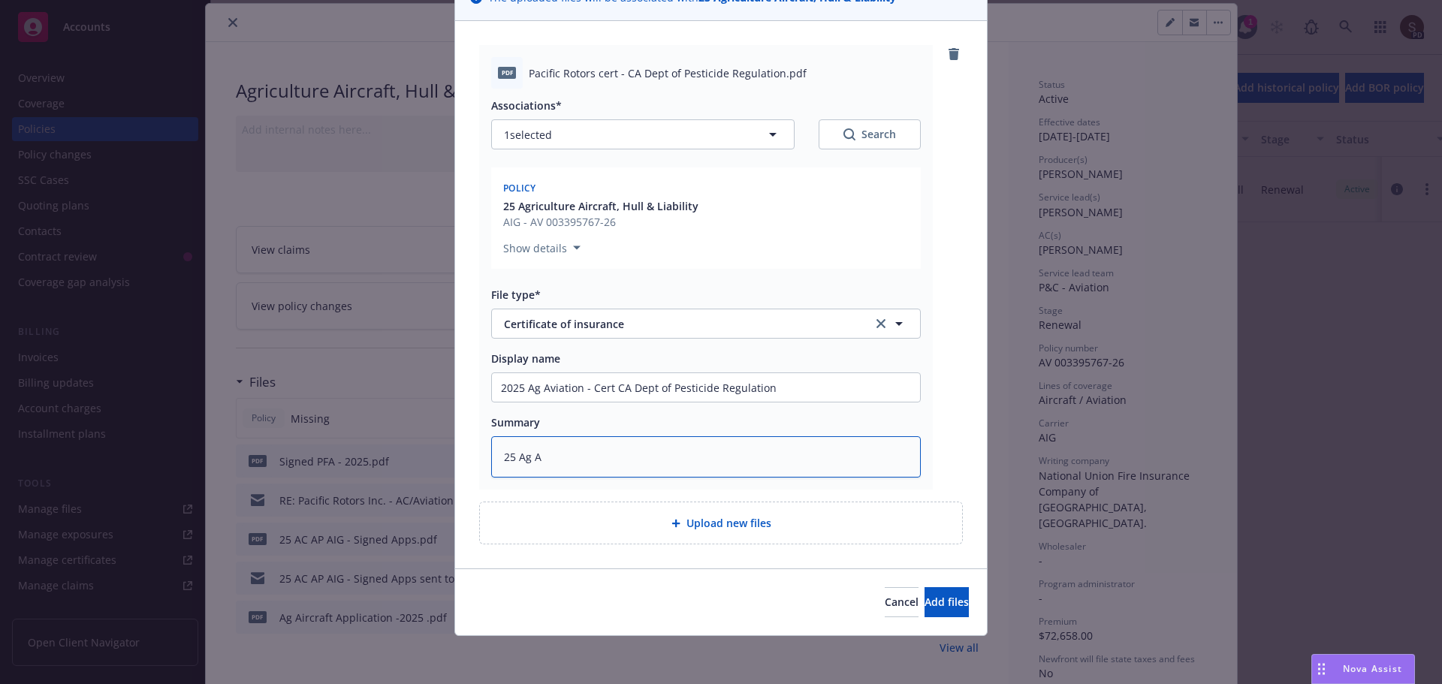
type textarea "x"
type textarea "25 Ag AI"
type textarea "x"
type textarea "25 Ag AIG"
type textarea "x"
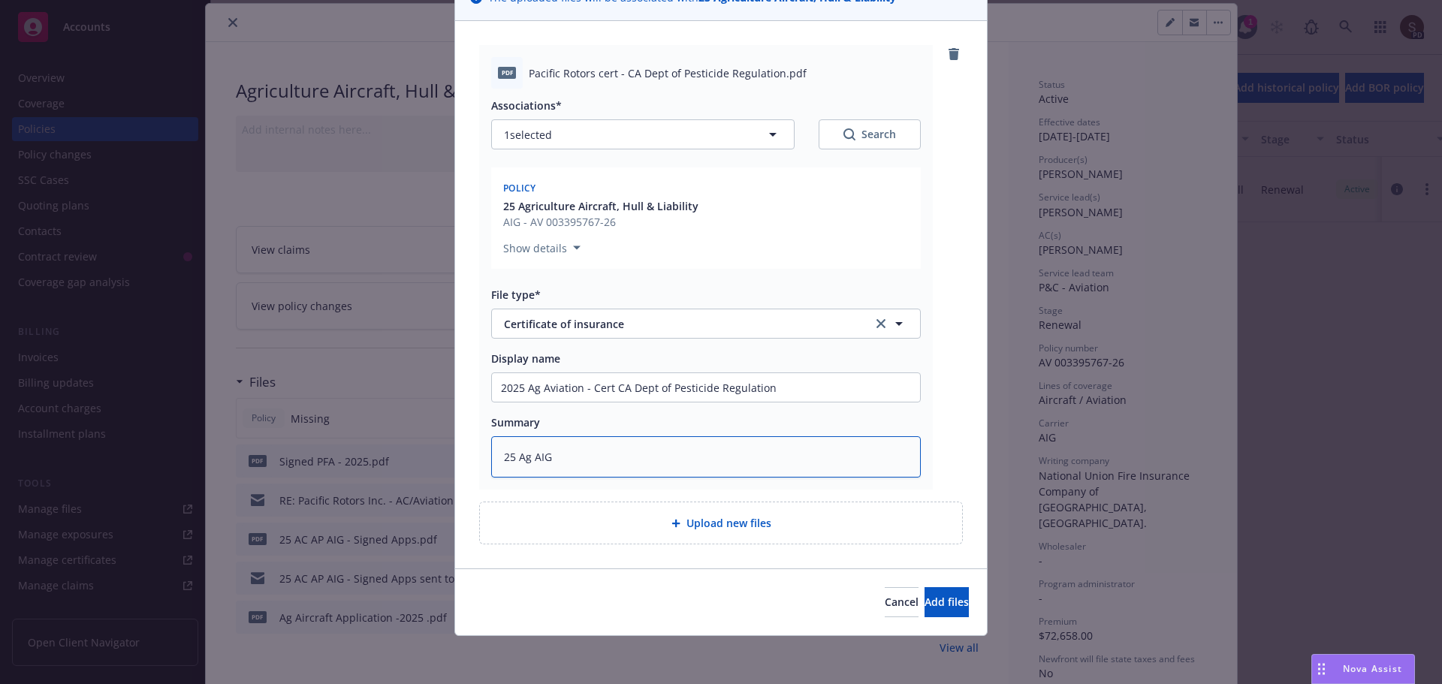
type textarea "25 Ag AIG"
paste textarea "Cert CA Dept of Pesticide Regulation"
type textarea "x"
type textarea "25 Ag AIG Cert CA Dept of Pesticide Regulation"
type textarea "x"
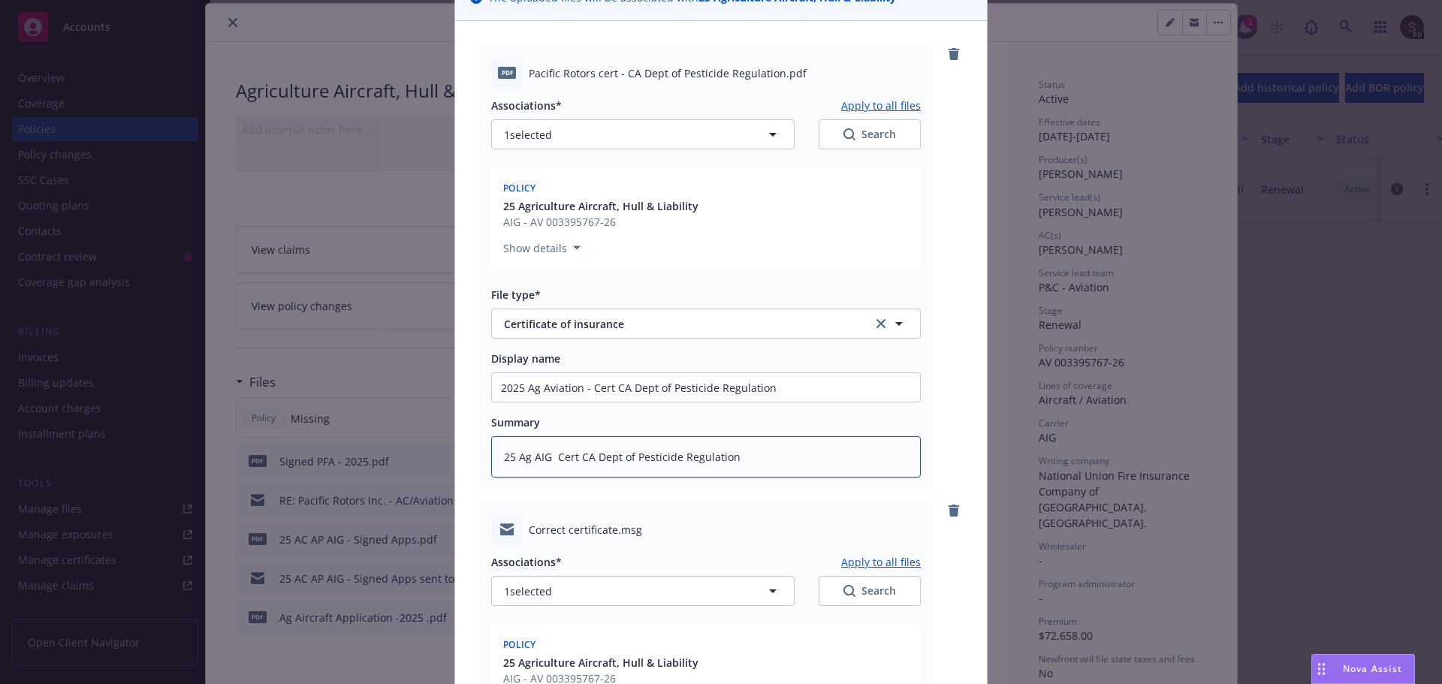
scroll to position [506, 0]
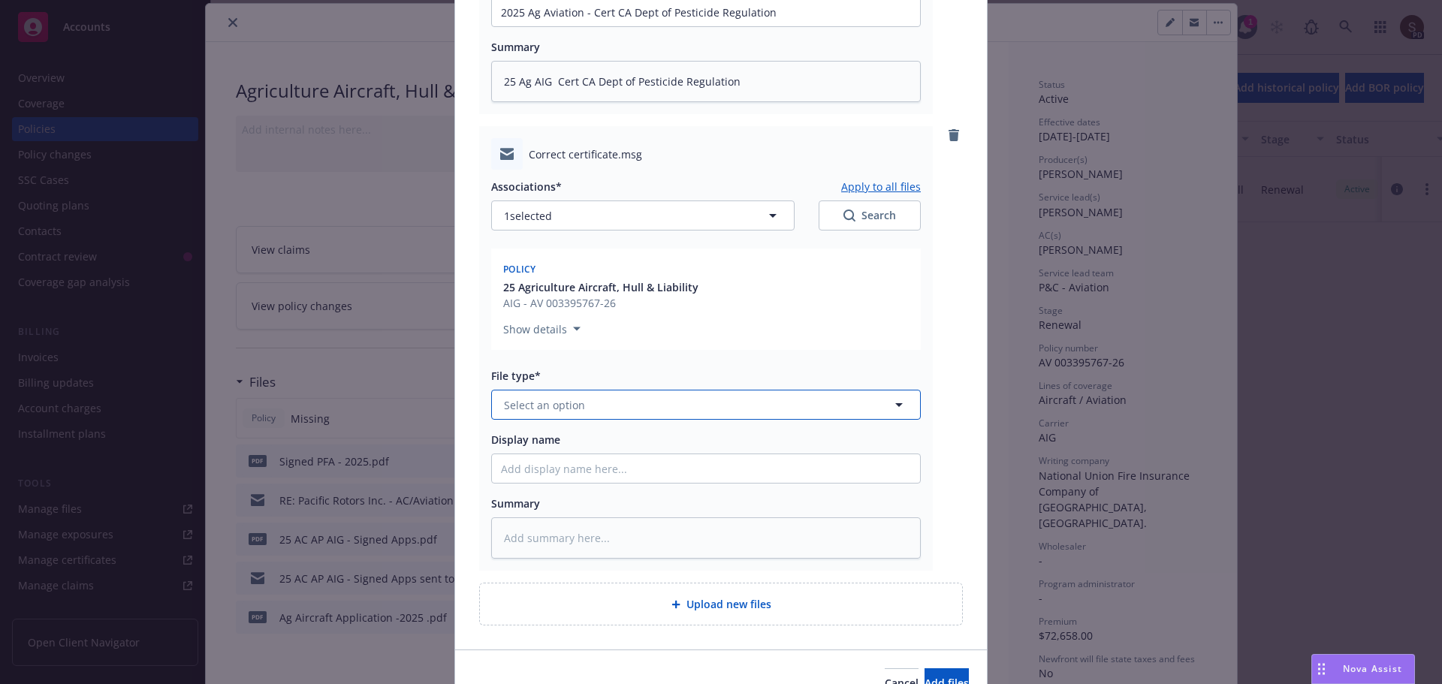
click at [591, 394] on button "Select an option" at bounding box center [706, 405] width 430 height 30
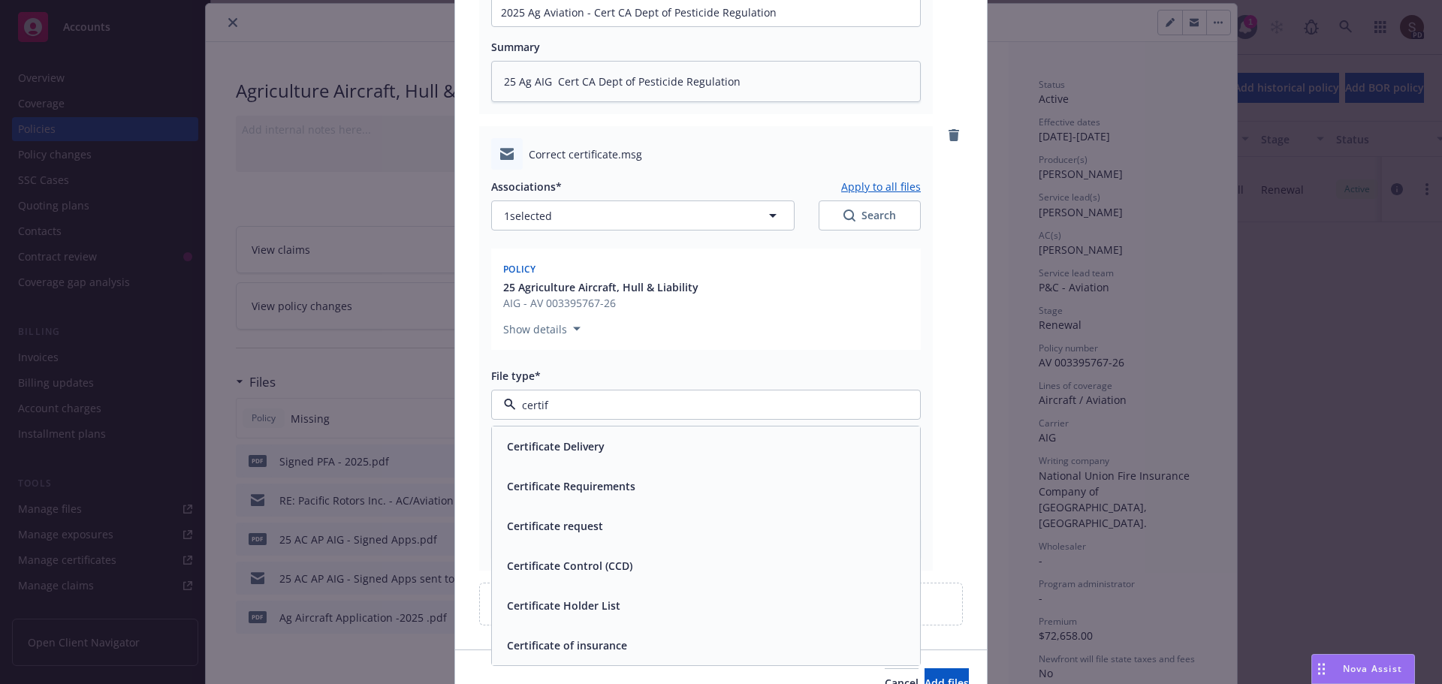
type input "certifi"
click at [587, 448] on span "Certificate Delivery" at bounding box center [556, 447] width 98 height 16
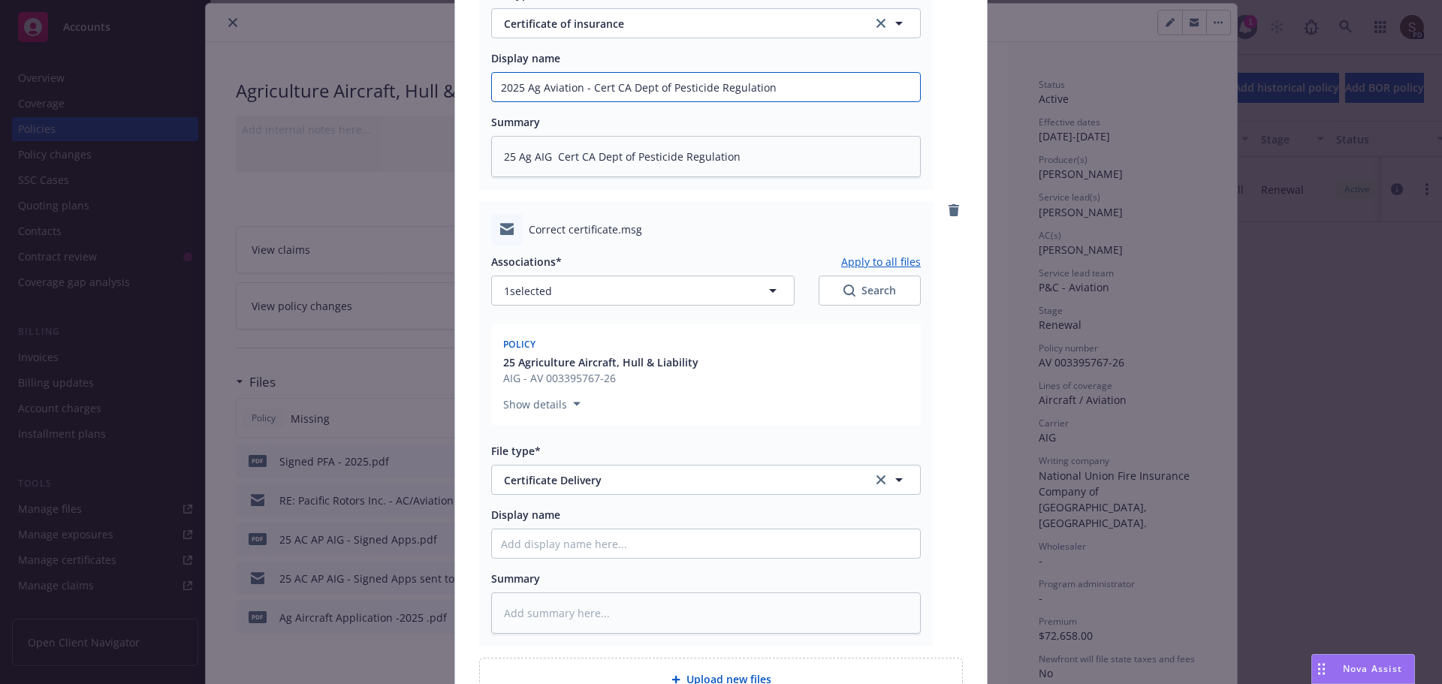
scroll to position [60, 0]
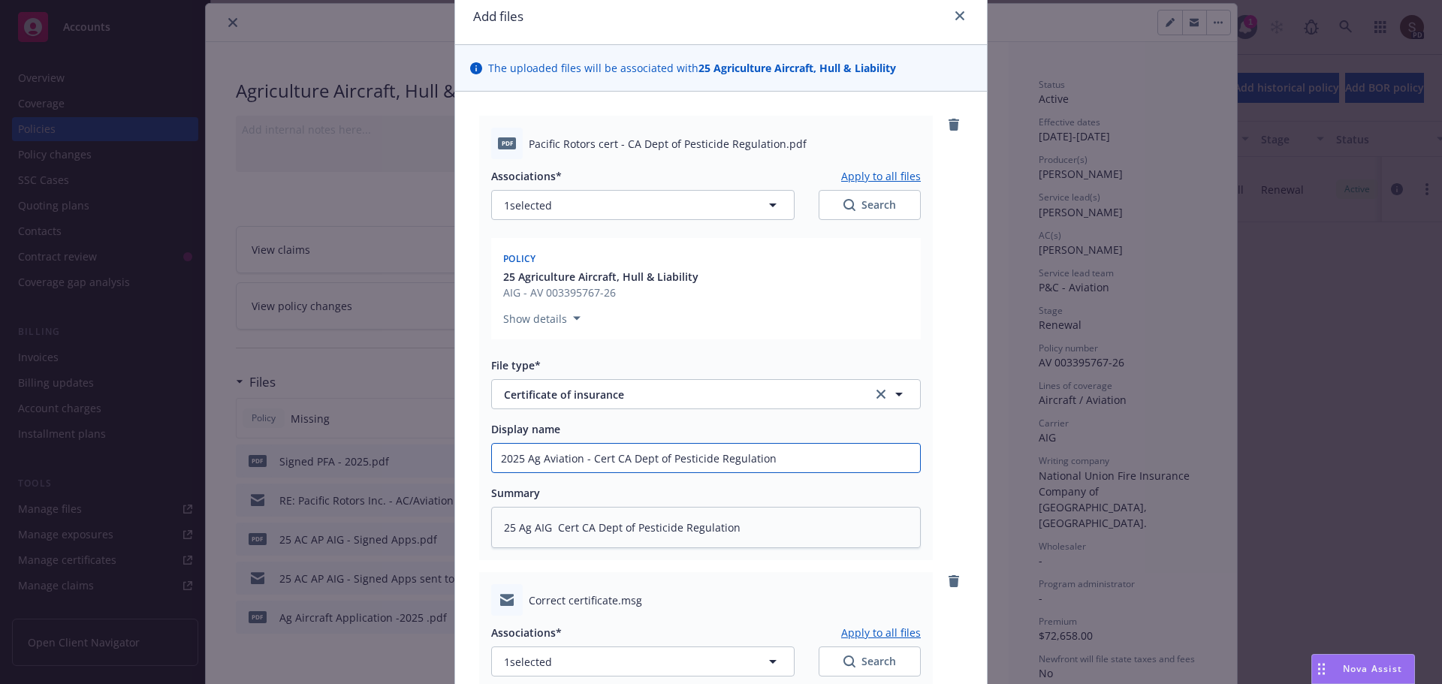
drag, startPoint x: 783, startPoint y: 84, endPoint x: 0, endPoint y: -53, distance: 795.3
click at [0, 0] on html "Accounts Overview Coverage Policies Policy changes SSC Cases Quoting plans Cont…" at bounding box center [721, 342] width 1442 height 684
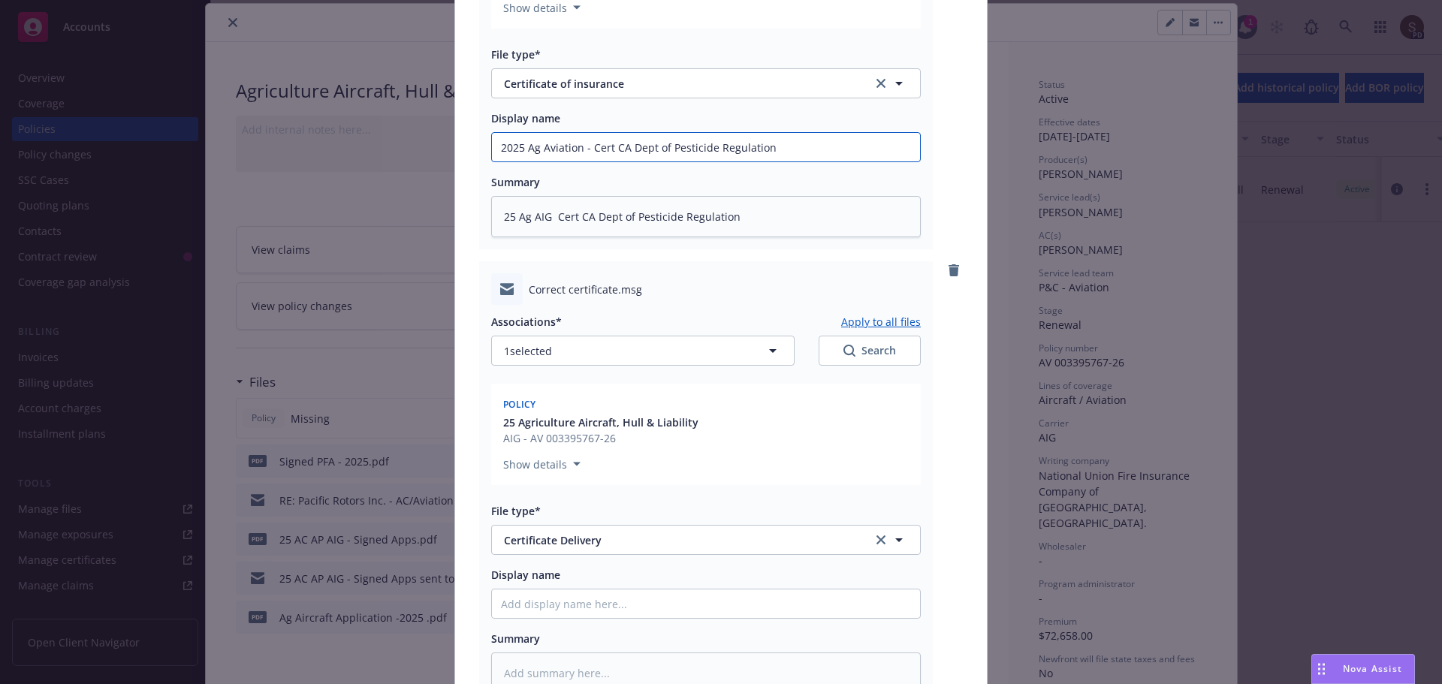
scroll to position [376, 0]
click at [657, 157] on input "Display name" at bounding box center [706, 142] width 428 height 29
paste input "2025 Ag Aviation - Cert CA Dept of Pesticide Regulation"
type textarea "x"
type input "2025 Ag Aviation - Cert CA Dept of Pesticide Regulation"
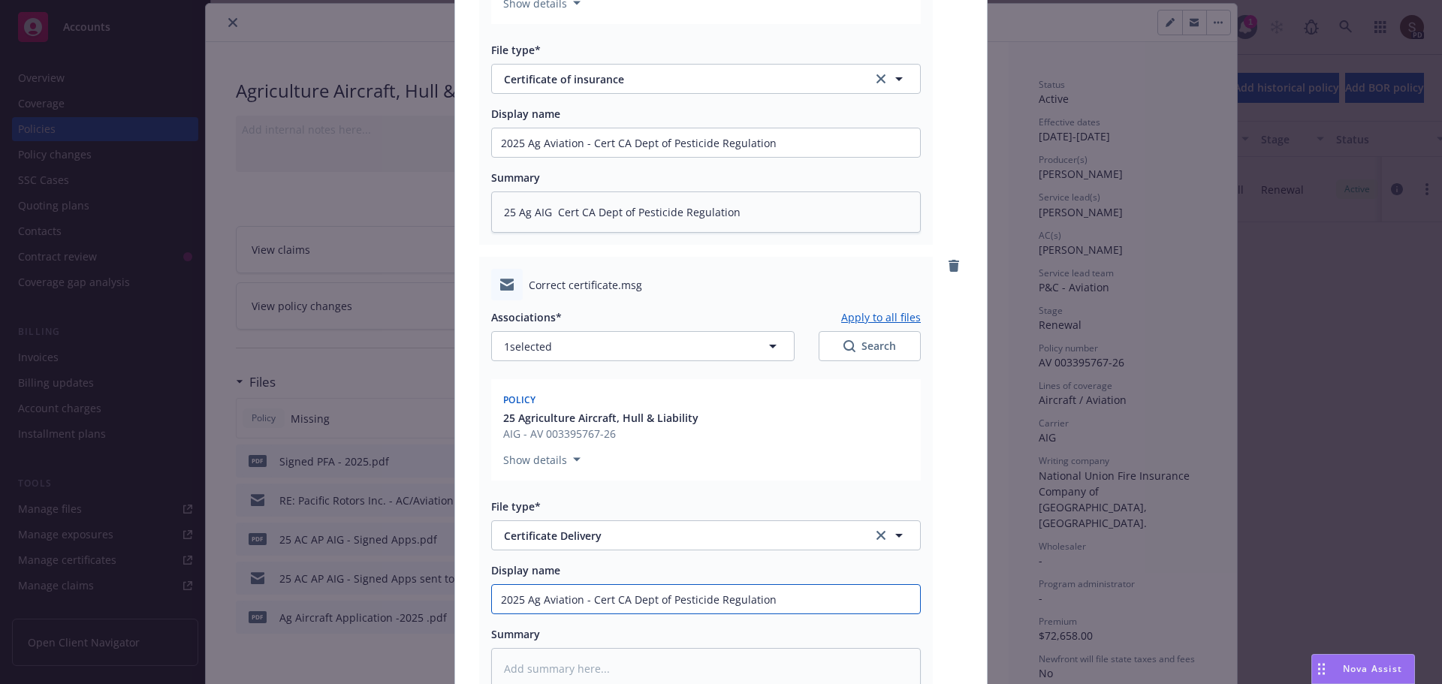
type textarea "x"
type input "2025 Ag Aviation - Cert CA Dept of Pesticide Regulation"
type textarea "x"
type input "2025 Ag Aviation - Cert CA Dept of Pesticide Regulation t"
type textarea "x"
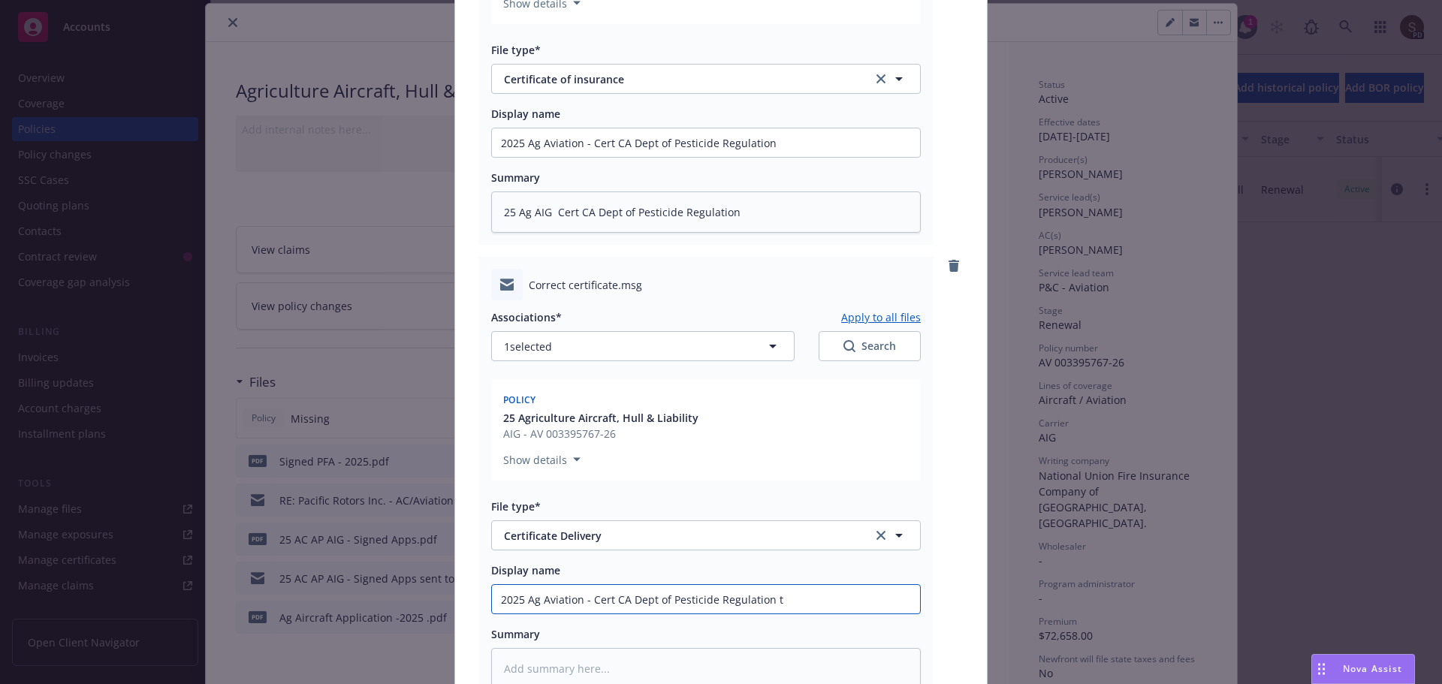
type input "2025 Ag Aviation - Cert CA Dept of Pesticide Regulation to"
type textarea "x"
type input "2025 Ag Aviation - Cert CA Dept of Pesticide Regulation to"
type textarea "x"
type input "2025 Ag Aviation - Cert CA Dept of Pesticide Regulation to in"
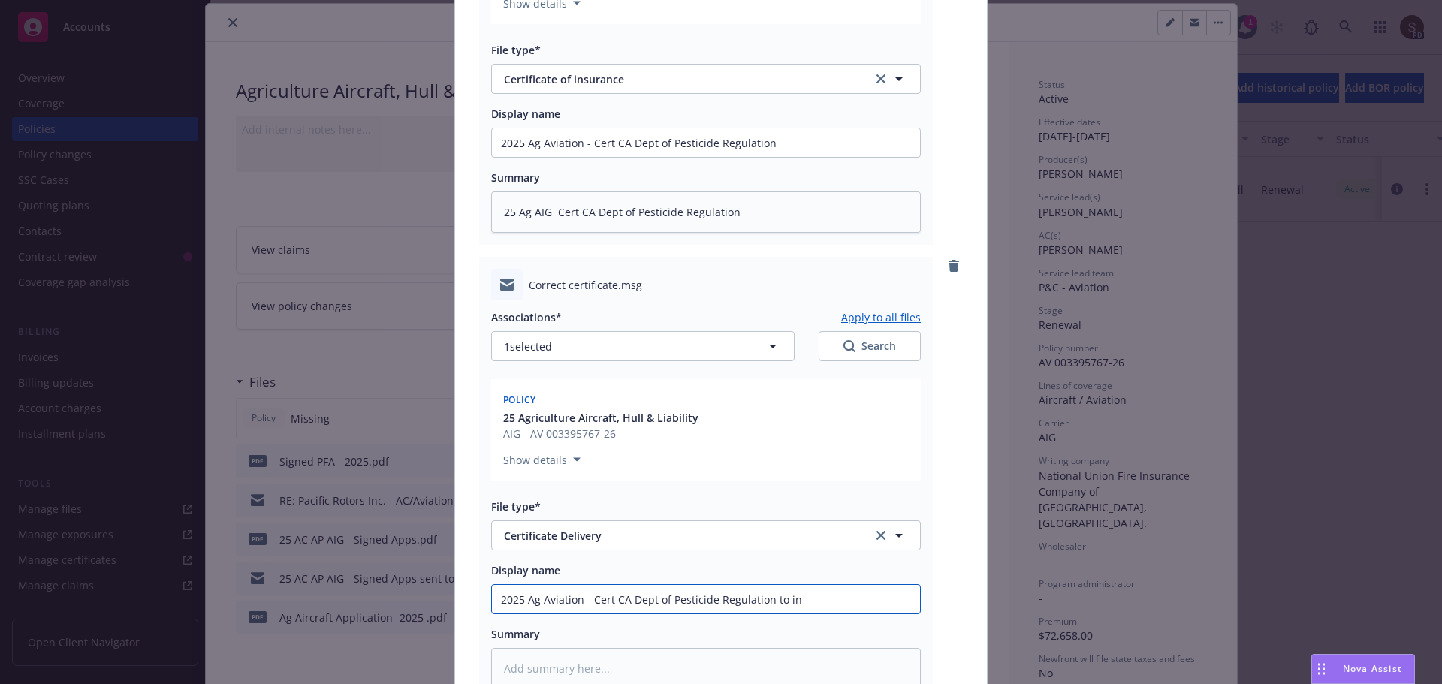
type textarea "x"
type input "2025 Ag Aviation - Cert CA Dept of Pesticide Regulation to ins"
type textarea "x"
type input "2025 Ag Aviation - Cert CA Dept of Pesticide Regulation to insu"
type textarea "x"
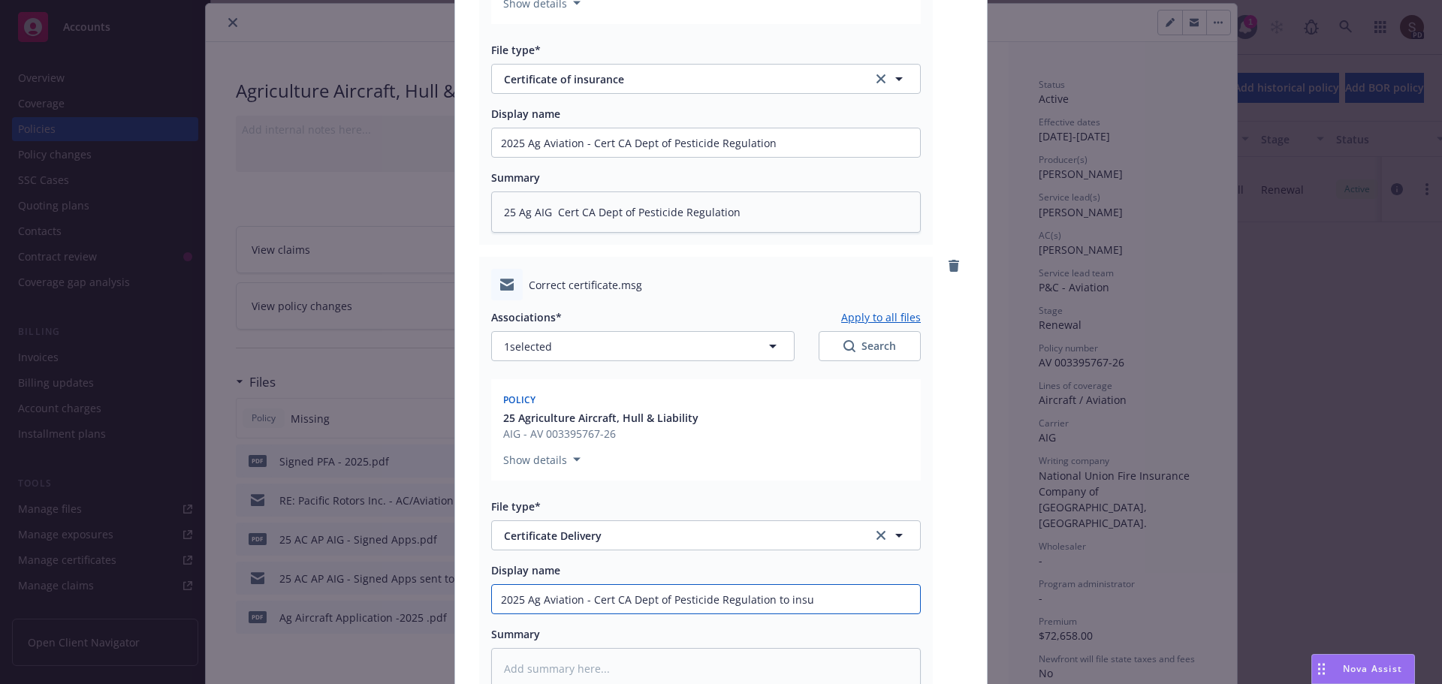
type input "2025 Ag Aviation - Cert CA Dept of Pesticide Regulation to insur"
type textarea "x"
type input "2025 Ag Aviation - Cert CA Dept of Pesticide Regulation to insure"
type textarea "x"
type input "2025 Ag Aviation - Cert CA Dept of Pesticide Regulation to insured"
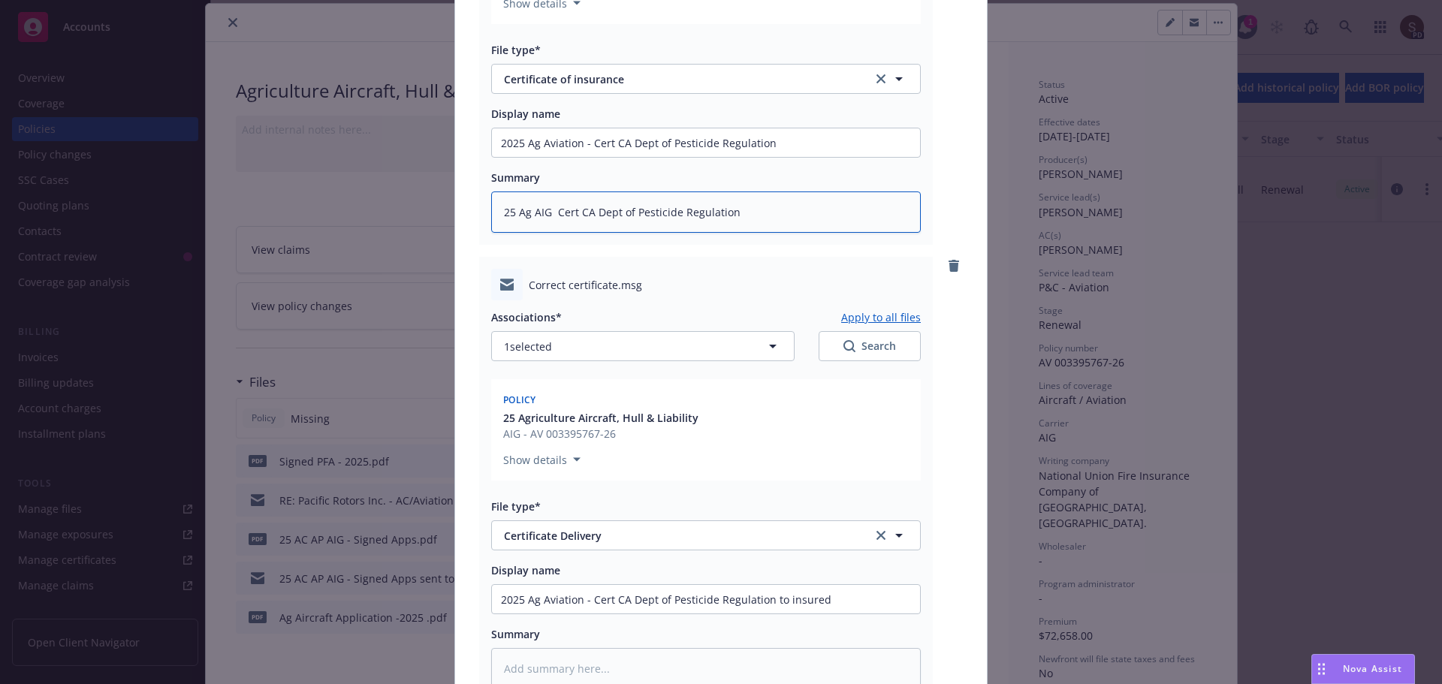
drag, startPoint x: 571, startPoint y: 195, endPoint x: 303, endPoint y: 232, distance: 270.0
click at [306, 231] on div "Add files The uploaded files will be associated with 25 Agriculture Aircraft, H…" at bounding box center [721, 342] width 1442 height 684
click at [684, 666] on textarea at bounding box center [706, 668] width 430 height 41
paste textarea "25 Ag AIG Cert CA Dept of Pesticide Regulation"
type textarea "x"
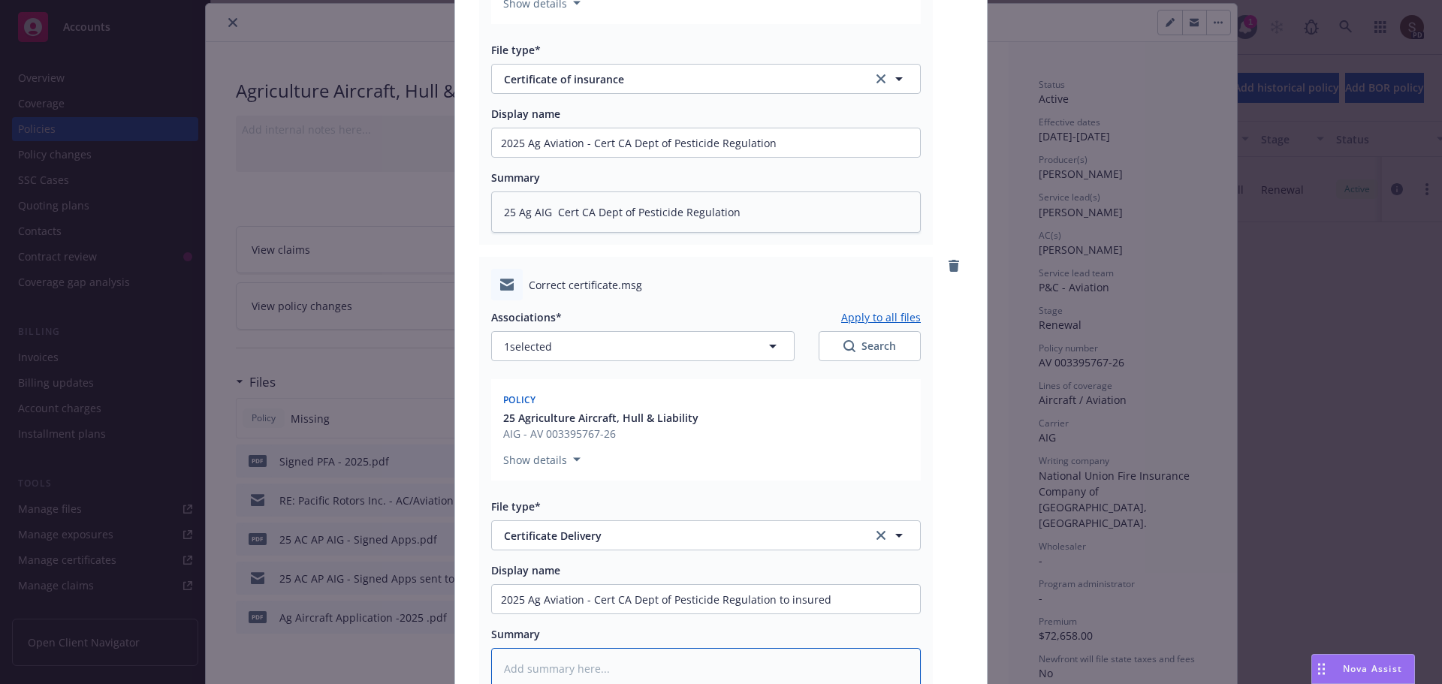
type textarea "25 Ag AIG Cert CA Dept of Pesticide Regulation"
type textarea "x"
type textarea "25 Ag AIG Cert CA Dept of Pesticide Regulation"
type textarea "x"
type textarea "25 Ag AIG Cert CA Dept of Pesticide Regulation t"
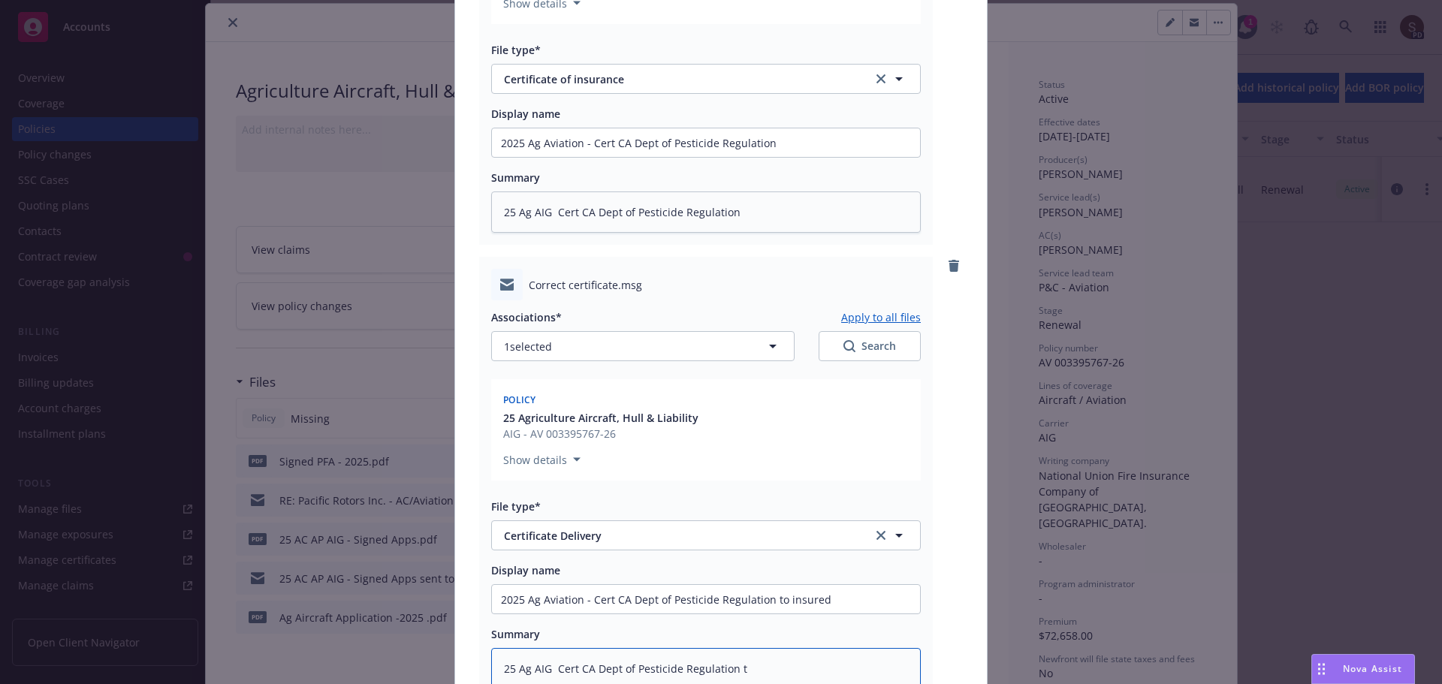
type textarea "x"
type textarea "25 Ag AIG Cert CA Dept of Pesticide Regulation to"
type textarea "x"
type textarea "25 Ag AIG Cert CA Dept of Pesticide Regulation to"
type textarea "x"
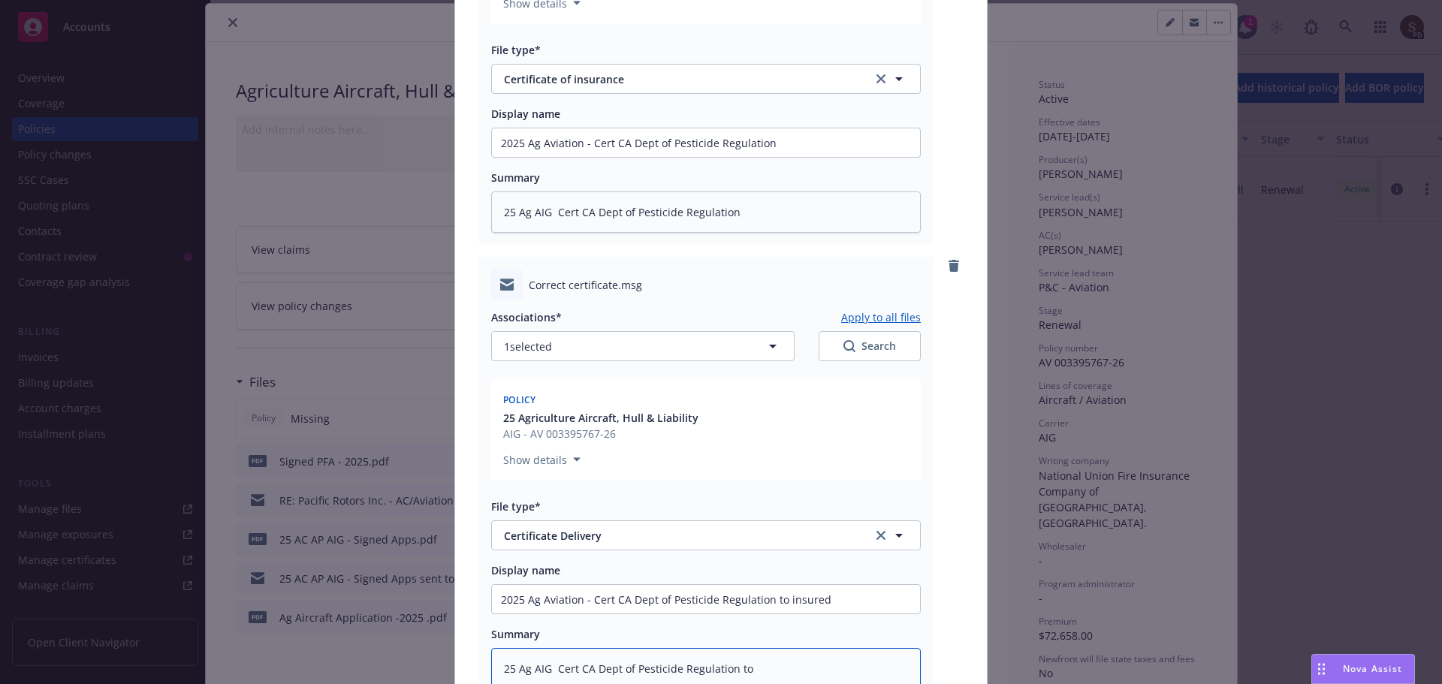
type textarea "25 Ag AIG Cert CA Dept of Pesticide Regulation to i"
type textarea "x"
type textarea "25 Ag AIG Cert CA Dept of Pesticide Regulation to in"
type textarea "x"
type textarea "25 Ag AIG Cert CA Dept of Pesticide Regulation to ins"
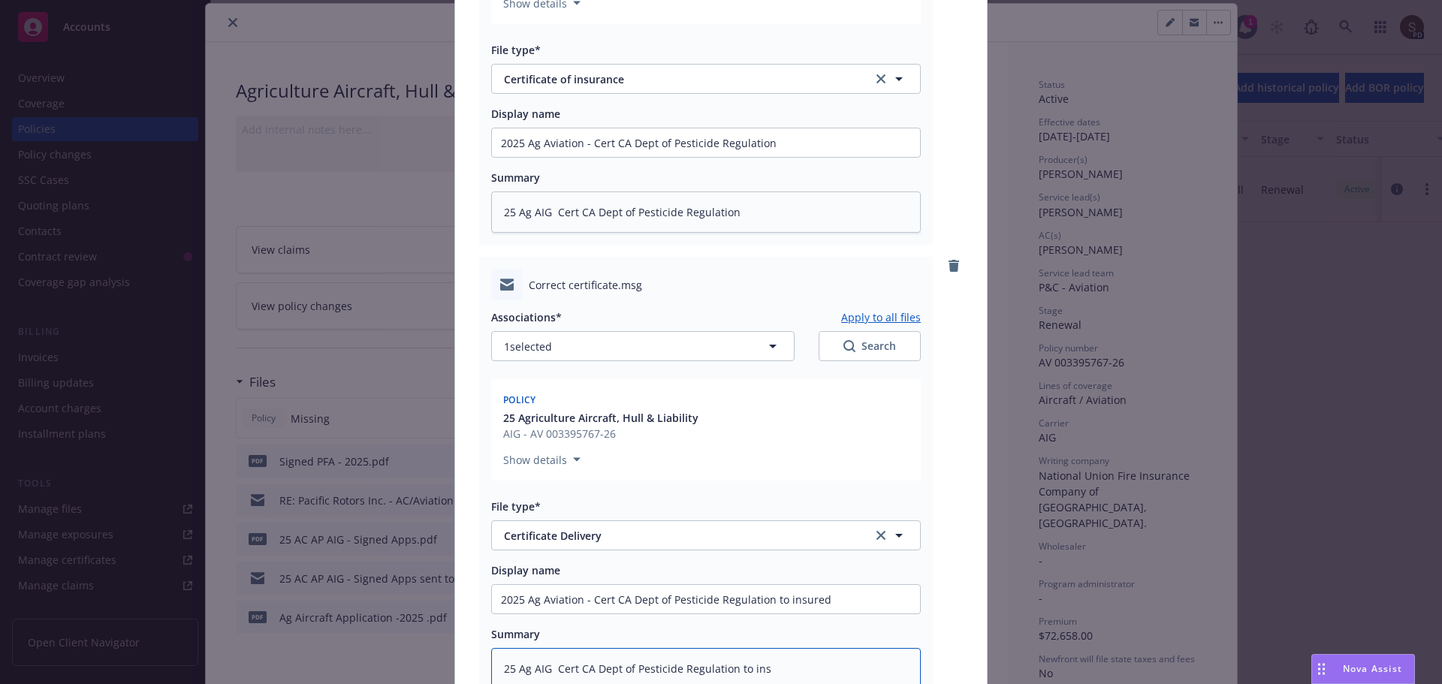
type textarea "x"
type textarea "25 Ag AIG Cert CA Dept of Pesticide Regulation to insur"
type textarea "x"
type textarea "25 Ag AIG Cert CA Dept of Pesticide Regulation to insure"
type textarea "x"
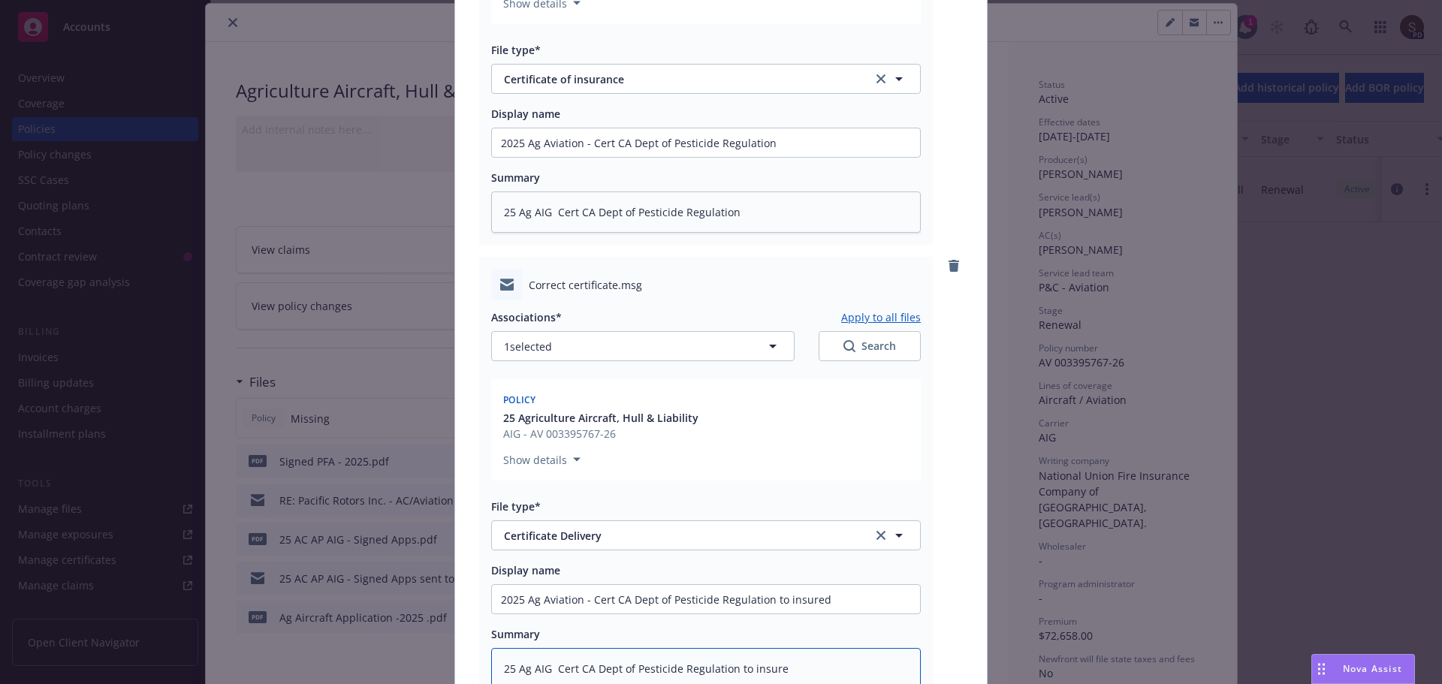
type textarea "25 Ag AIG Cert CA Dept of Pesticide Regulation to insured"
type textarea "x"
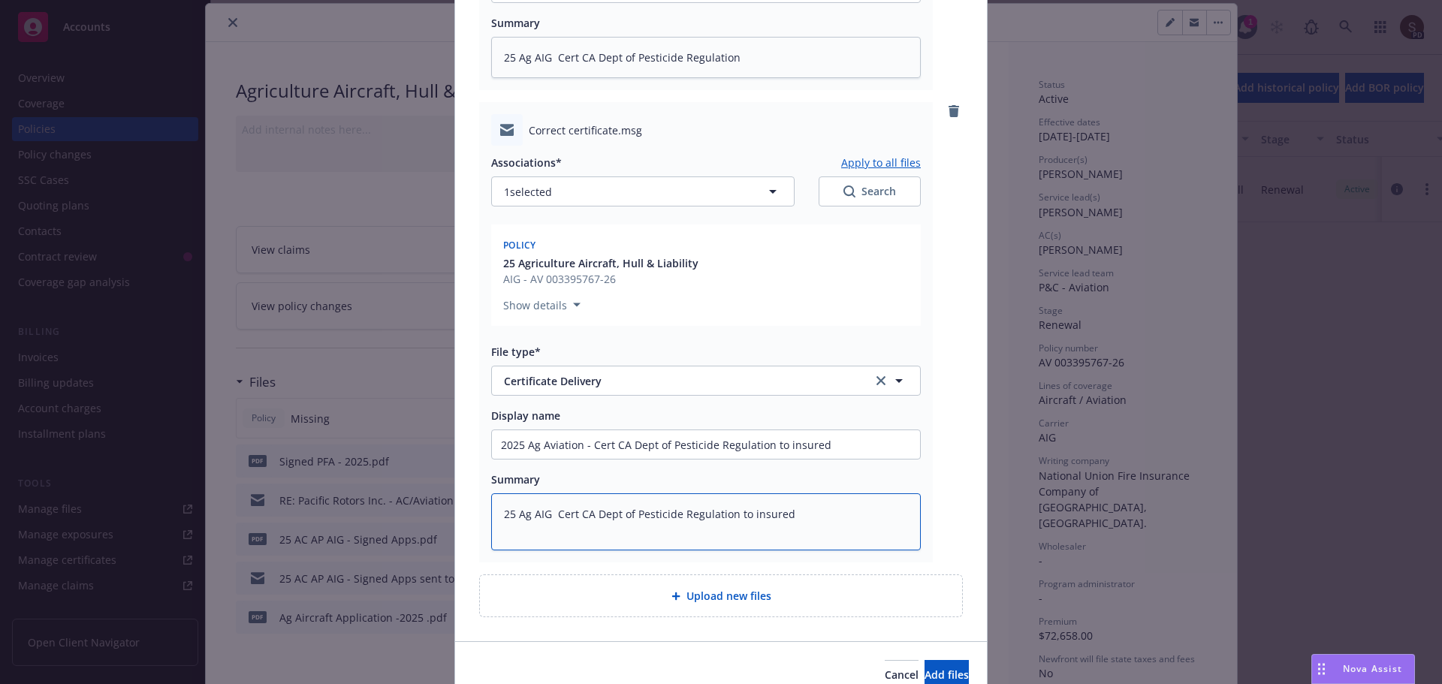
scroll to position [603, 0]
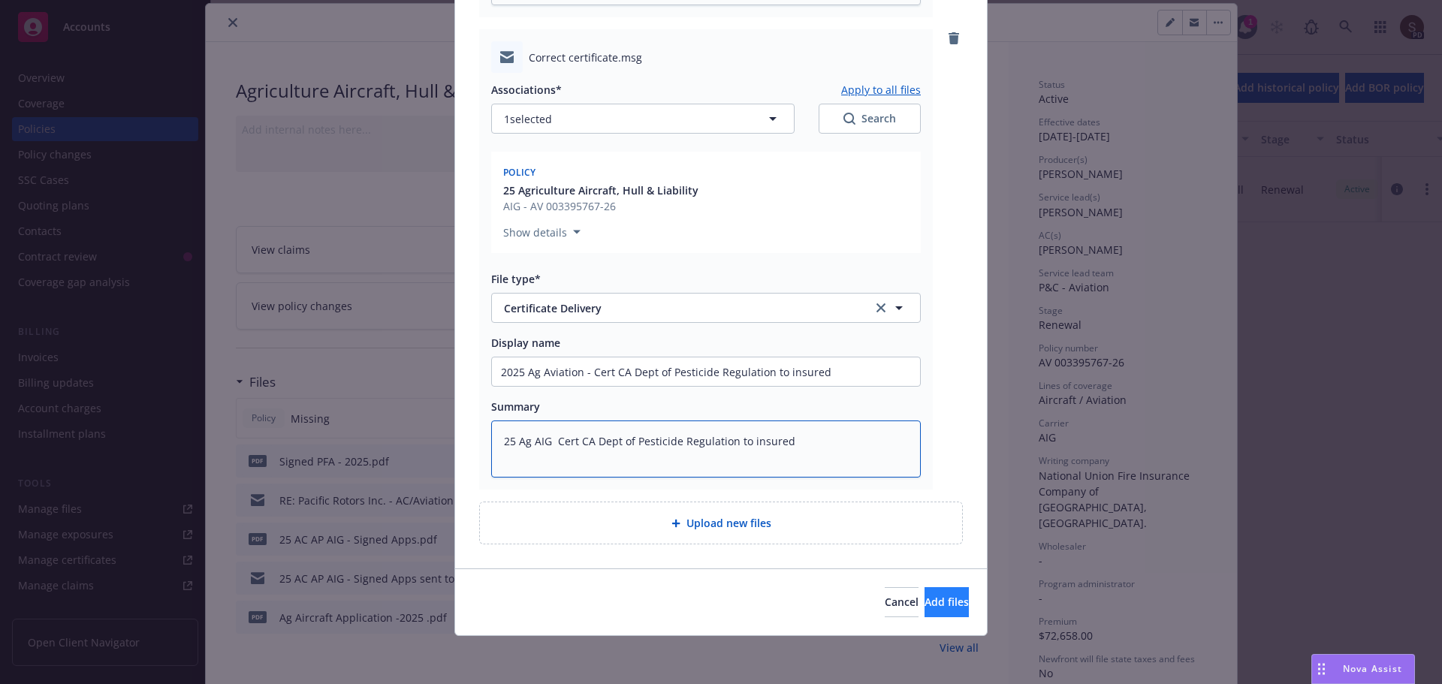
type textarea "25 Ag AIG Cert CA Dept of Pesticide Regulation to insured"
click at [938, 608] on span "Add files" at bounding box center [947, 602] width 44 height 14
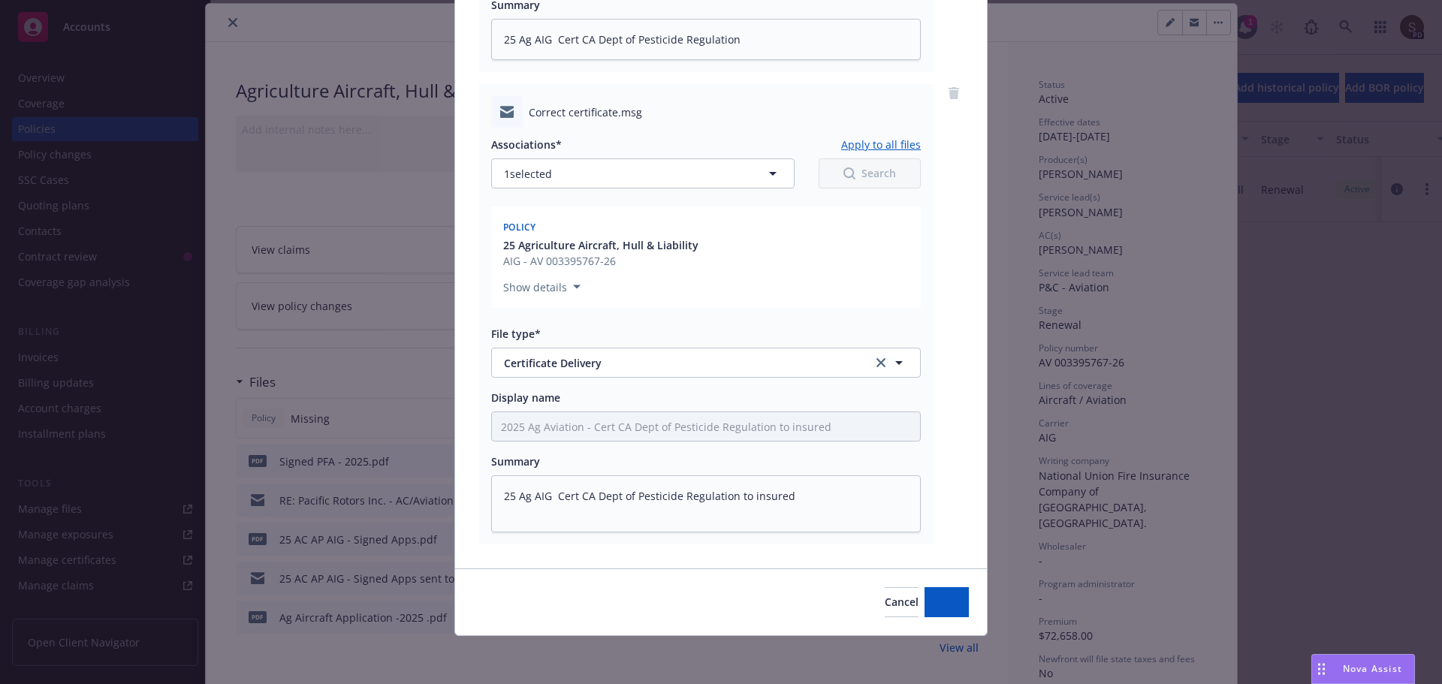
scroll to position [548, 0]
type textarea "x"
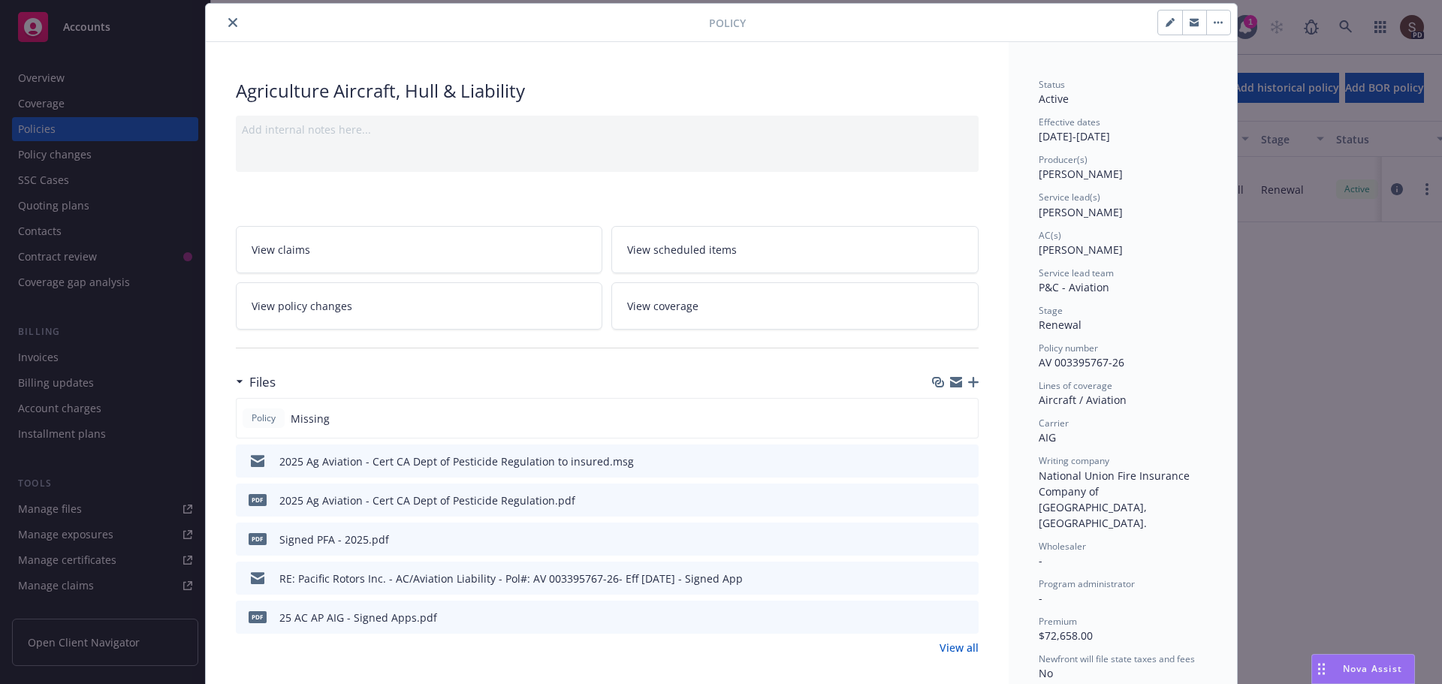
click at [228, 20] on icon "close" at bounding box center [232, 22] width 9 height 9
